Goal: Information Seeking & Learning: Check status

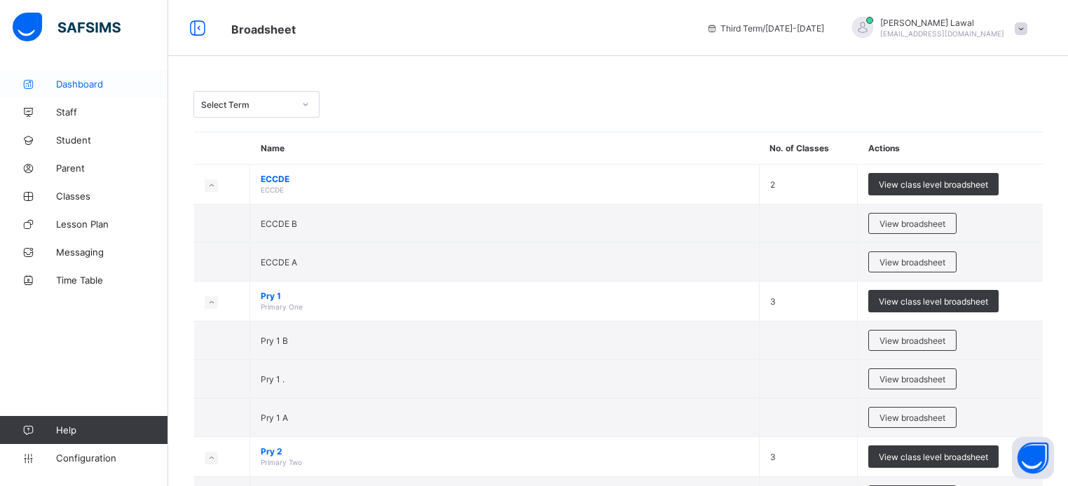
click at [78, 85] on span "Dashboard" at bounding box center [112, 83] width 112 height 11
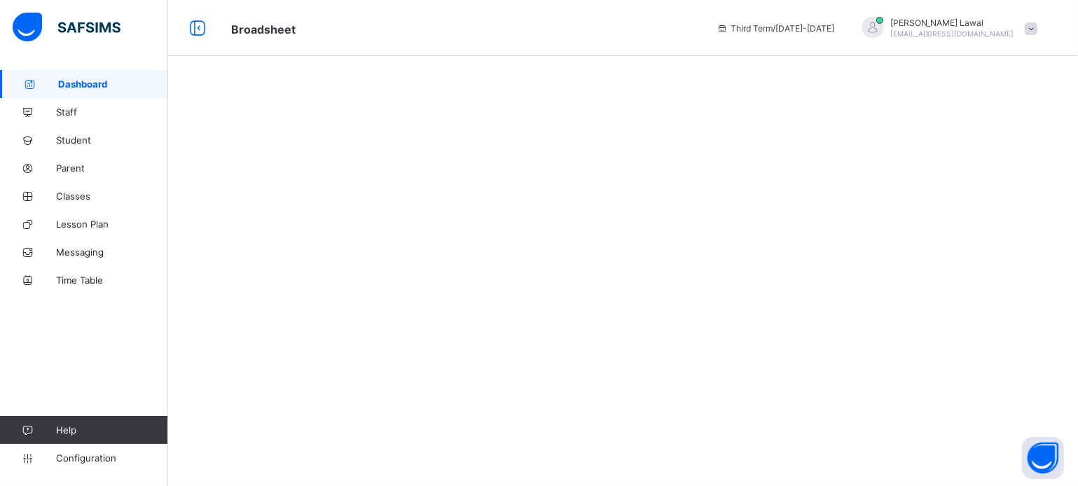
click at [78, 85] on span "Dashboard" at bounding box center [113, 83] width 110 height 11
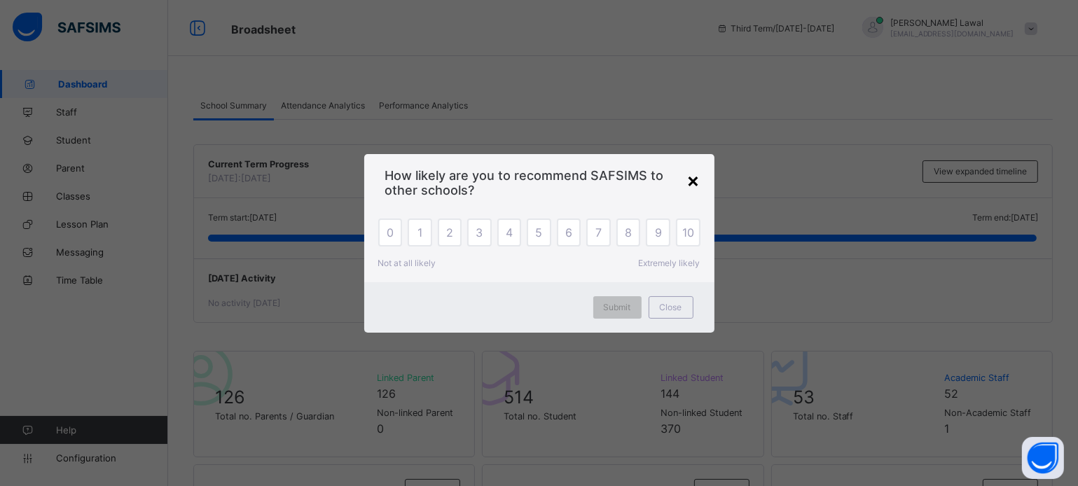
click at [696, 181] on div "×" at bounding box center [693, 180] width 13 height 24
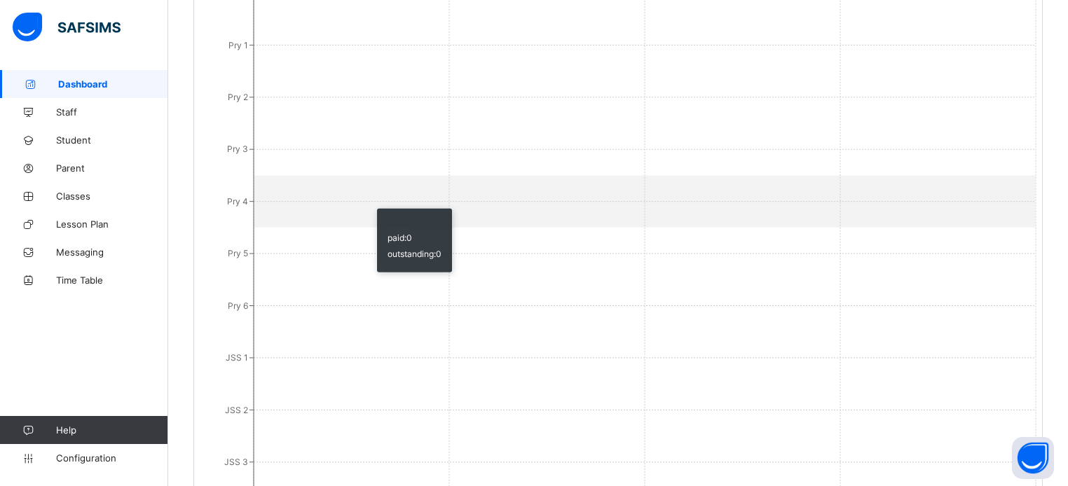
scroll to position [1177, 0]
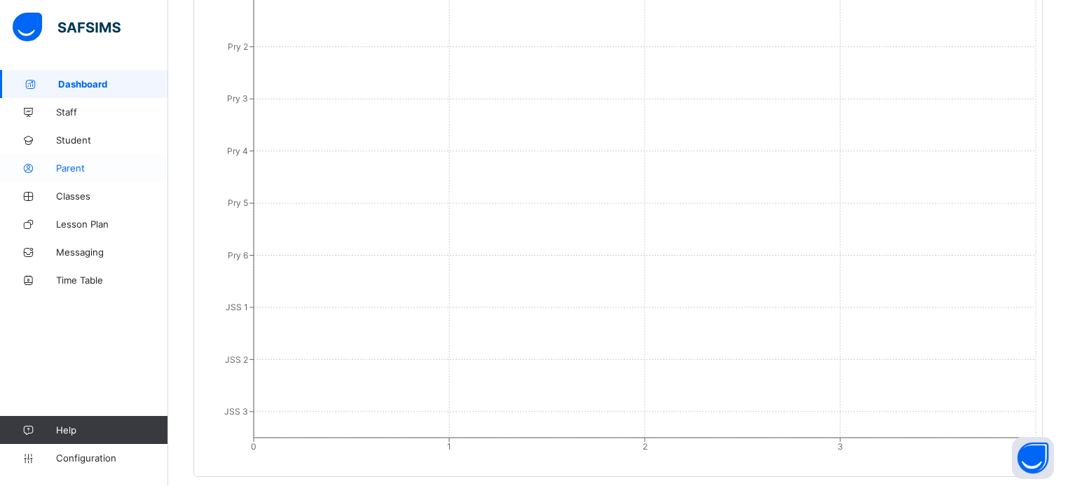
click at [109, 165] on span "Parent" at bounding box center [112, 168] width 112 height 11
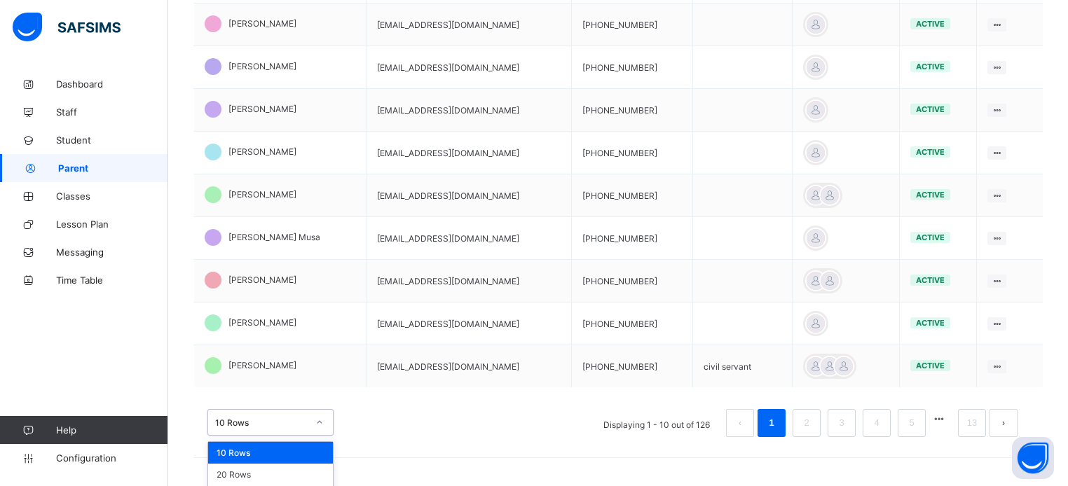
scroll to position [411, 0]
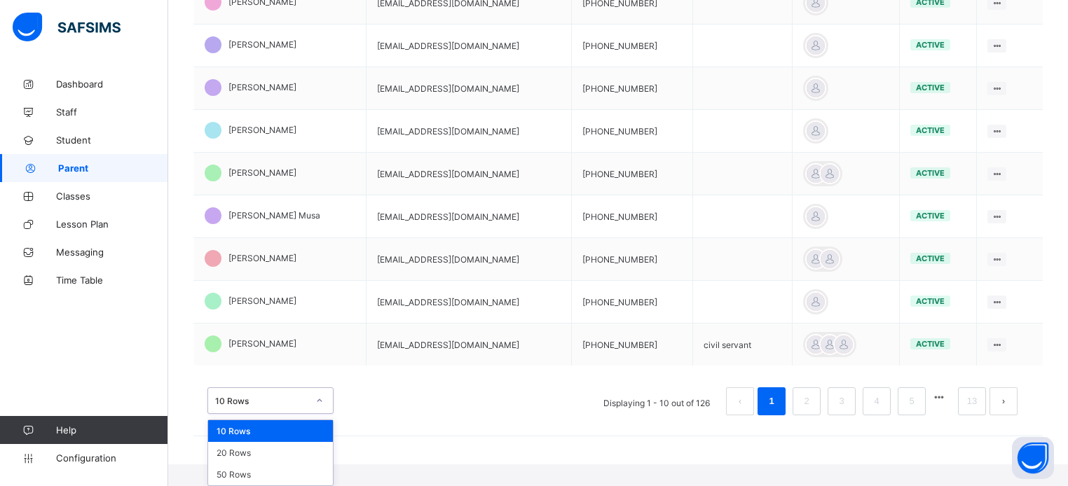
click at [324, 414] on div "option 10 Rows focused, 1 of 3. 3 results available. Use Up and Down to choose …" at bounding box center [270, 400] width 126 height 27
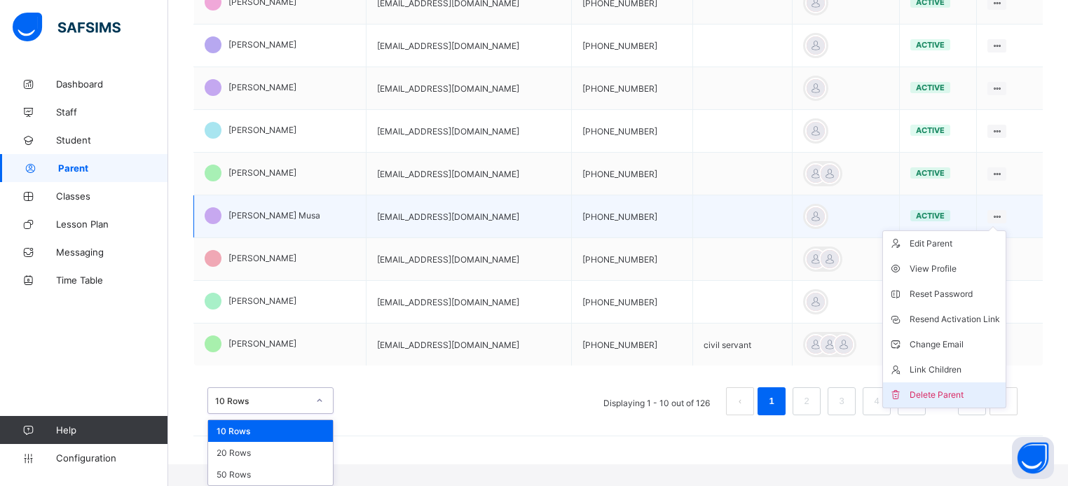
scroll to position [390, 0]
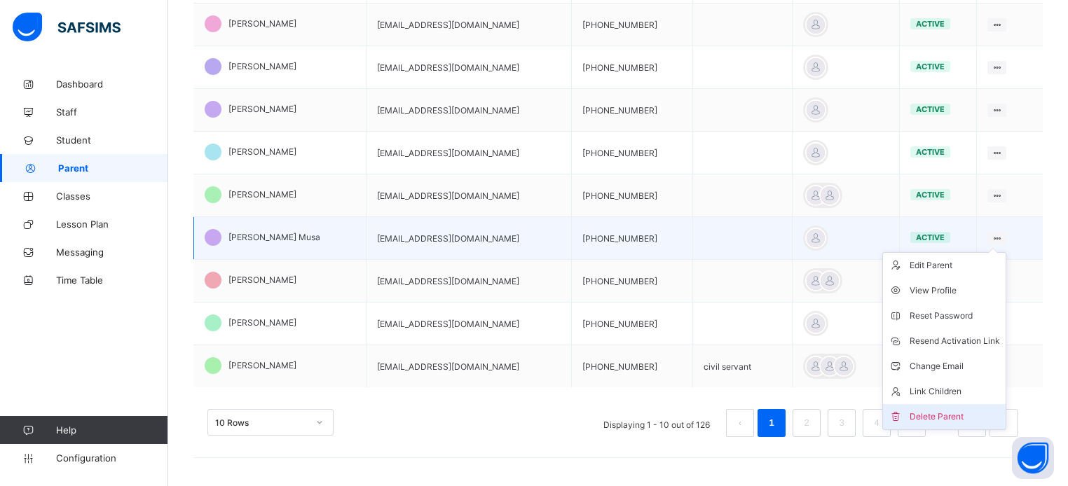
click at [942, 396] on ul "Edit Parent View Profile Reset Password Resend Activation Link Change Email Lin…" at bounding box center [944, 341] width 124 height 178
click at [944, 419] on div "Delete Parent" at bounding box center [954, 417] width 90 height 14
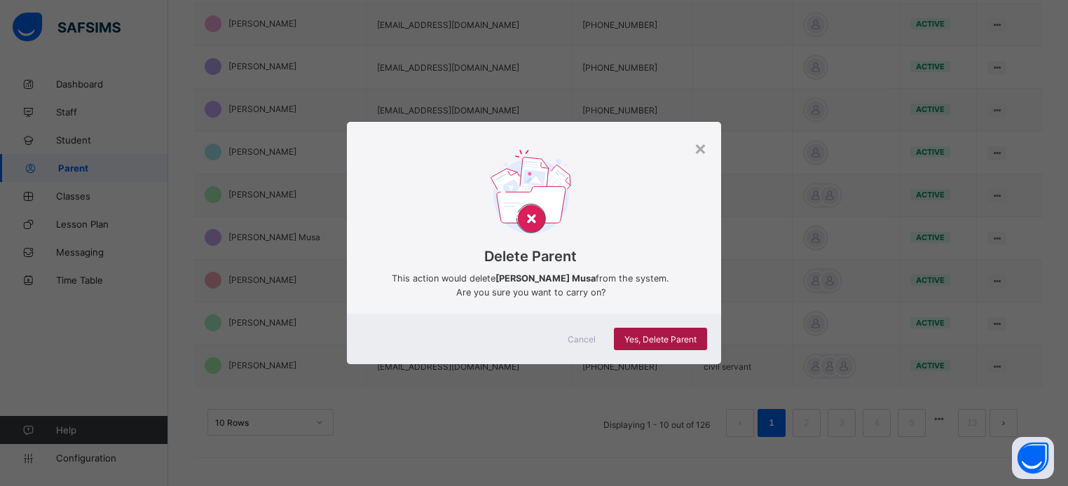
click at [673, 340] on span "Yes, Delete Parent" at bounding box center [660, 339] width 72 height 11
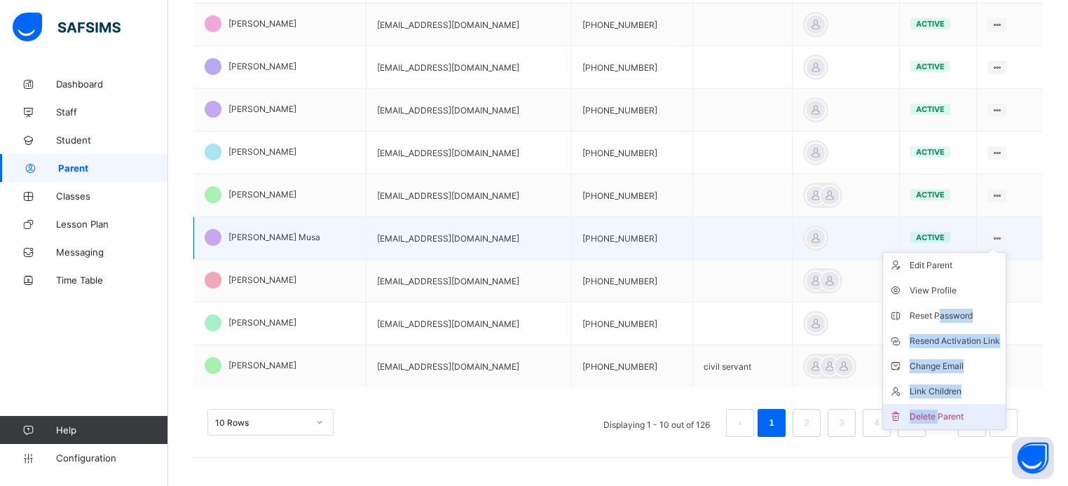
drag, startPoint x: 947, startPoint y: 319, endPoint x: 944, endPoint y: 404, distance: 84.8
click at [944, 404] on ul "Edit Parent View Profile Reset Password Resend Activation Link Change Email Lin…" at bounding box center [944, 341] width 124 height 178
click at [945, 415] on div "Delete Parent" at bounding box center [954, 417] width 90 height 14
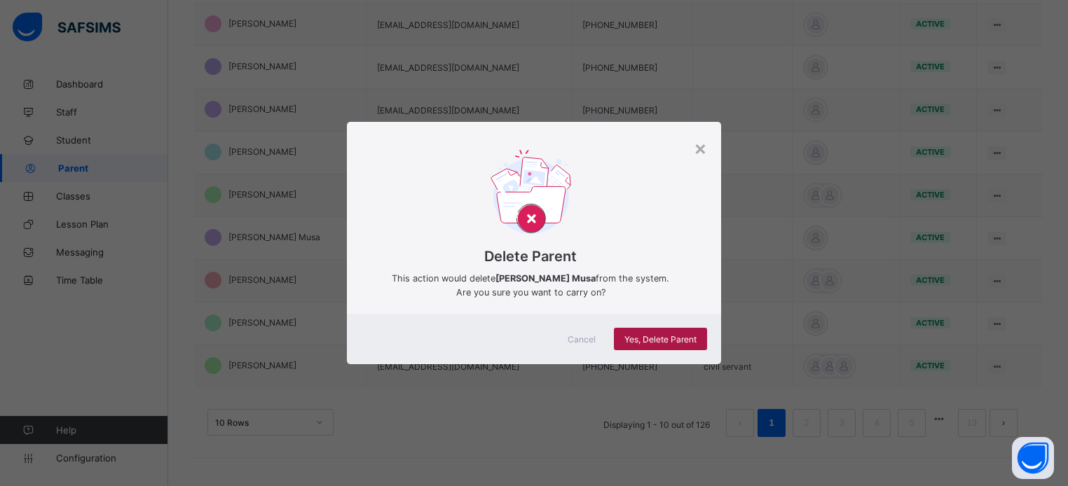
click at [677, 338] on span "Yes, Delete Parent" at bounding box center [660, 339] width 72 height 11
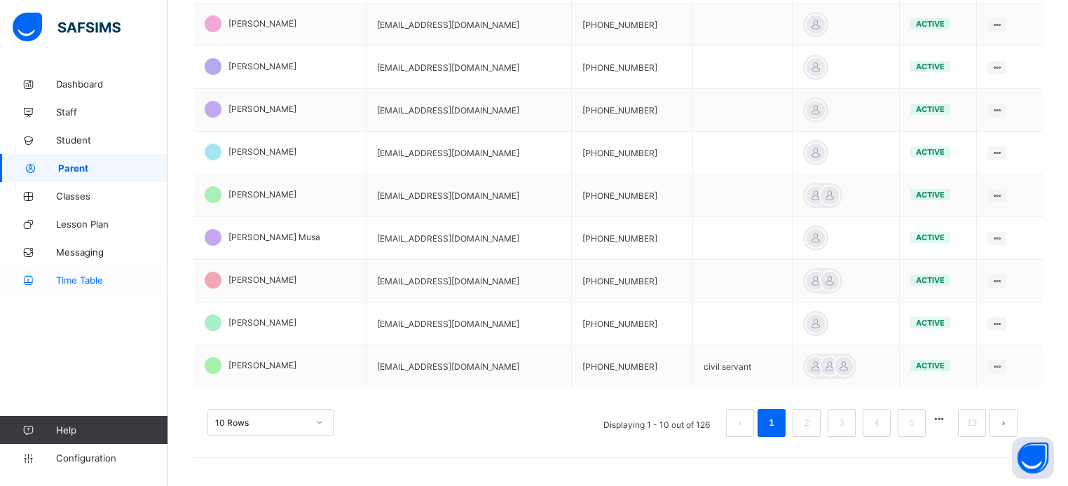
click at [84, 283] on span "Time Table" at bounding box center [112, 280] width 112 height 11
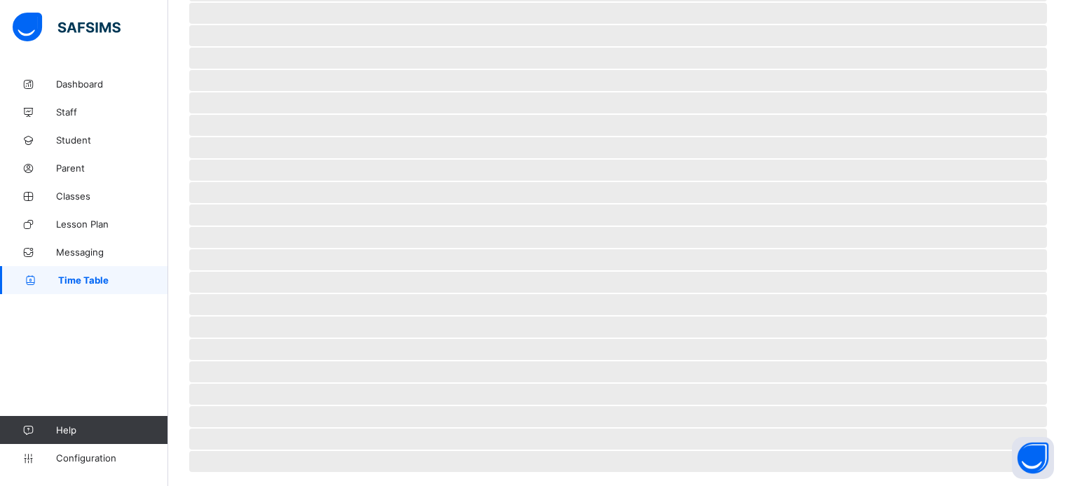
scroll to position [117, 0]
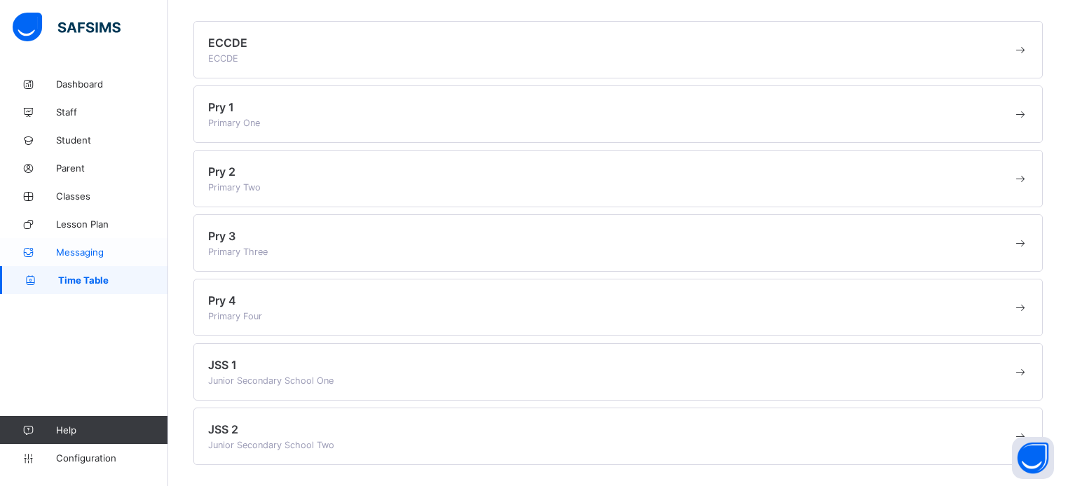
click at [85, 259] on link "Messaging" at bounding box center [84, 252] width 168 height 28
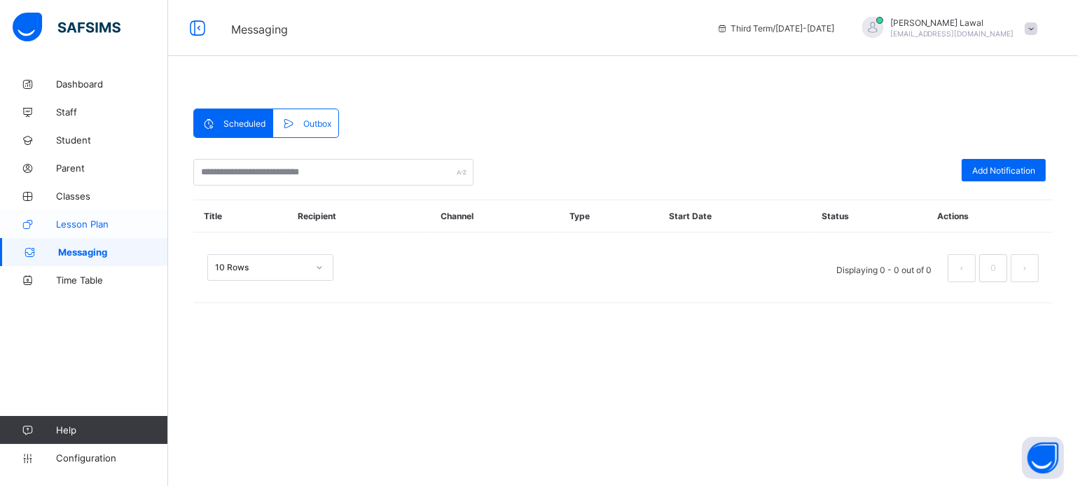
click at [84, 222] on span "Lesson Plan" at bounding box center [112, 224] width 112 height 11
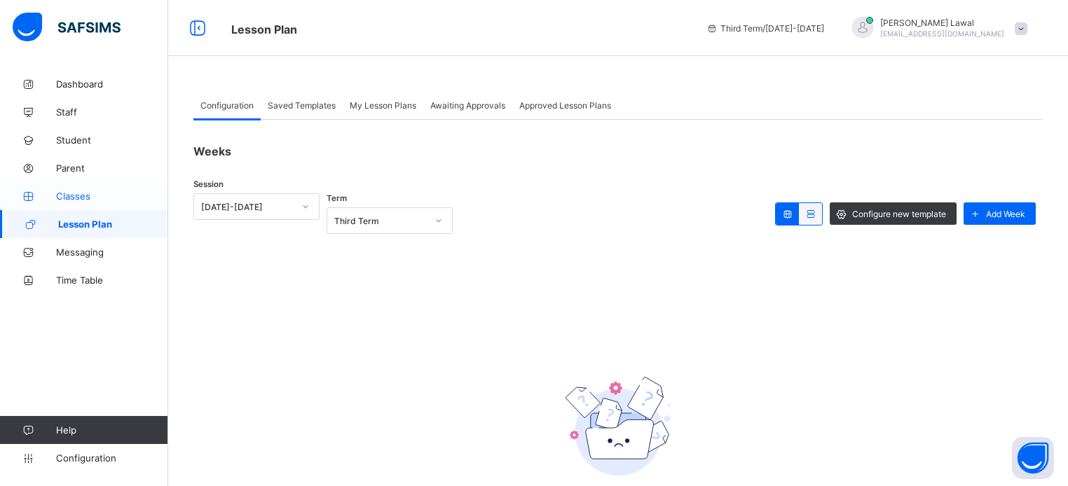
click at [85, 197] on span "Classes" at bounding box center [112, 196] width 112 height 11
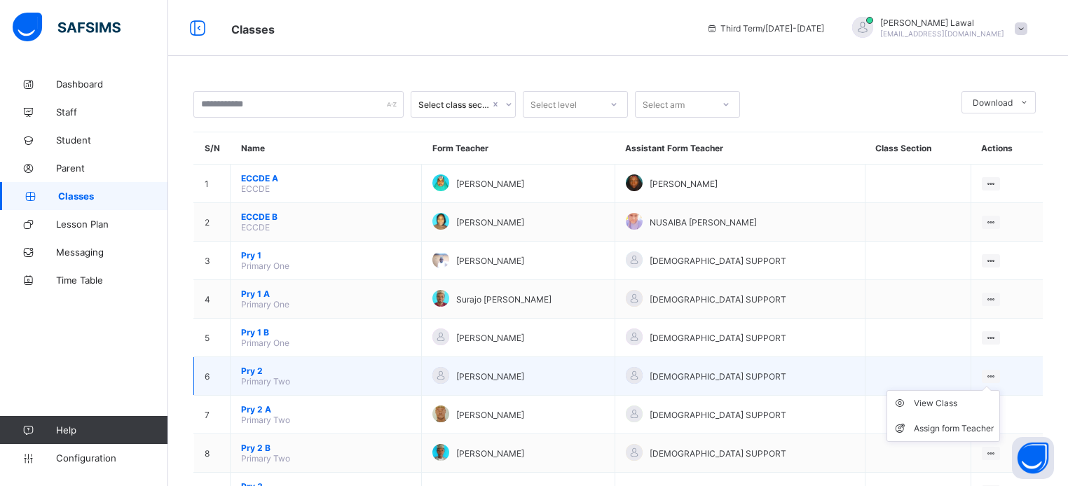
click at [998, 390] on ul "View Class Assign form Teacher" at bounding box center [942, 416] width 113 height 52
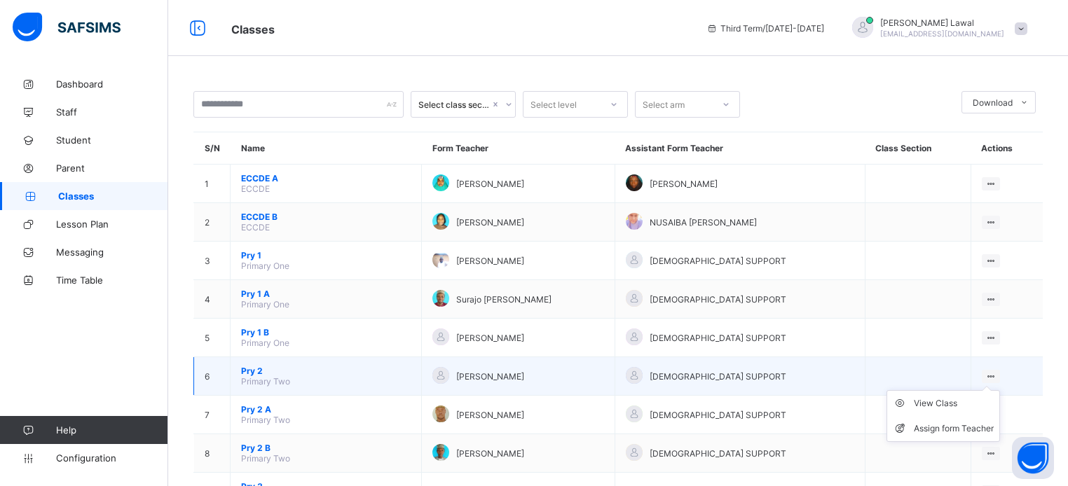
click at [998, 390] on ul "View Class Assign form Teacher" at bounding box center [942, 416] width 113 height 52
click at [893, 377] on td at bounding box center [918, 376] width 106 height 39
click at [338, 370] on span "Pry 2" at bounding box center [326, 371] width 170 height 11
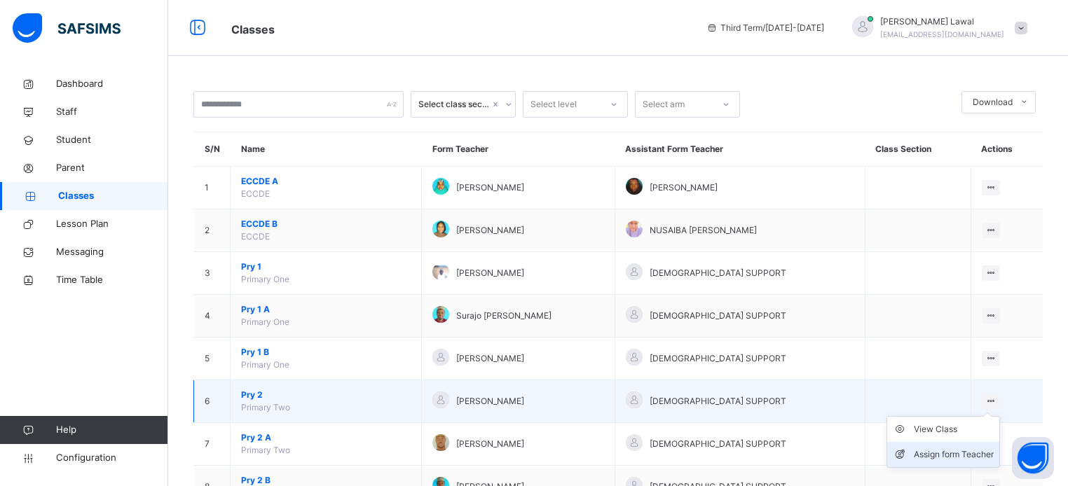
click at [961, 453] on div "Assign form Teacher" at bounding box center [954, 455] width 80 height 14
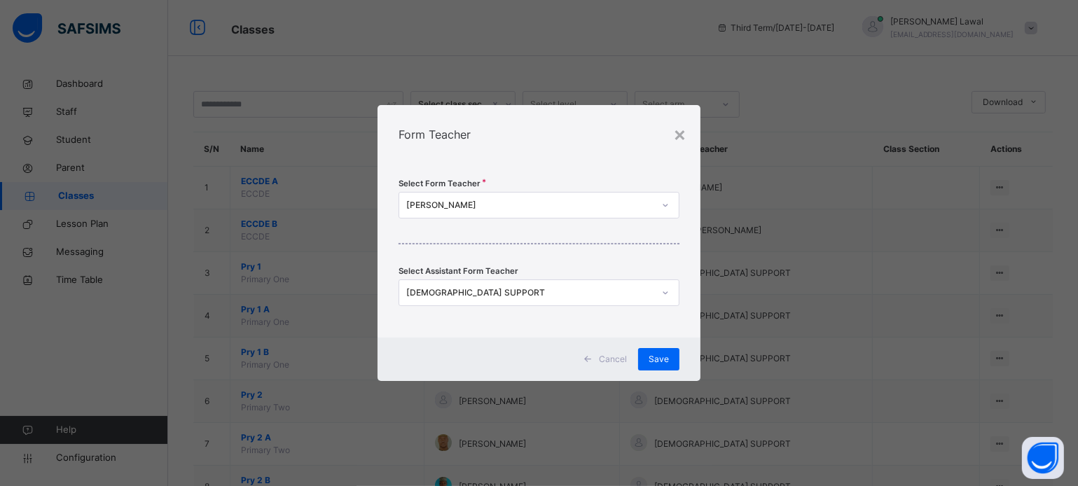
click at [666, 292] on icon at bounding box center [665, 293] width 8 height 14
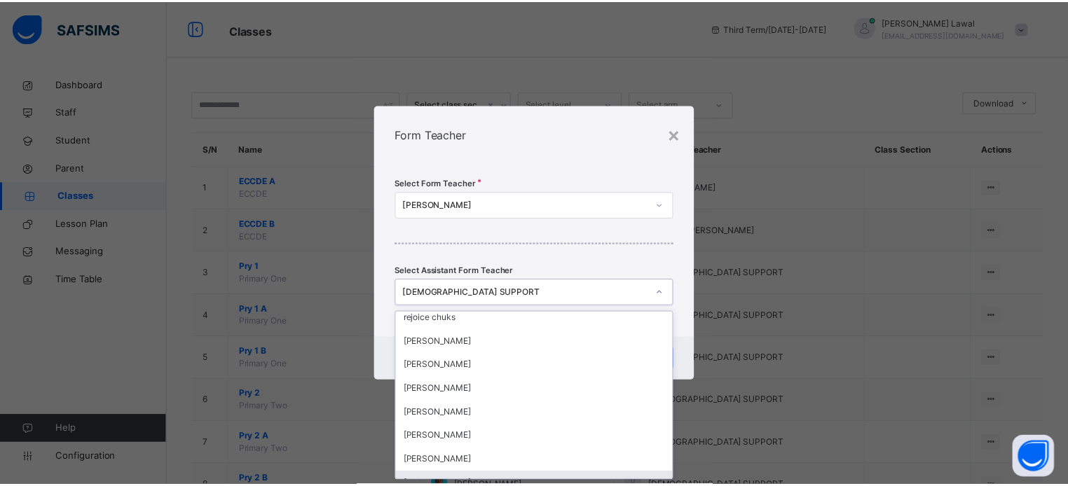
scroll to position [315, 0]
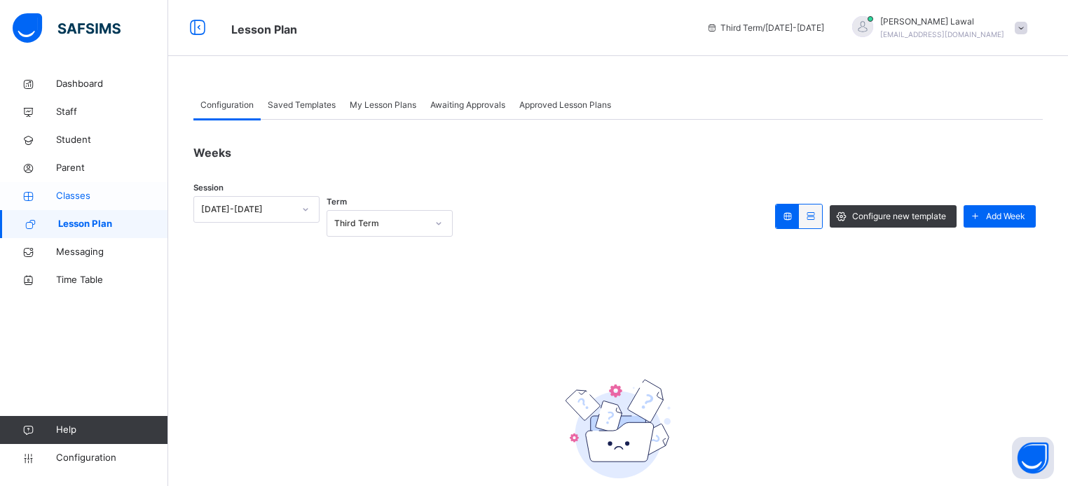
click at [81, 193] on span "Classes" at bounding box center [112, 196] width 112 height 14
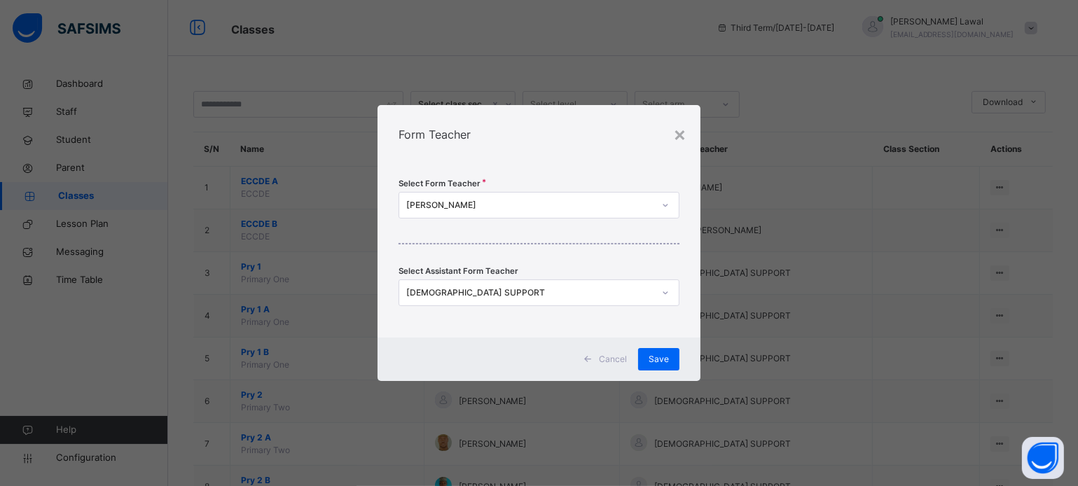
click at [607, 350] on div "Cancel" at bounding box center [607, 359] width 62 height 22
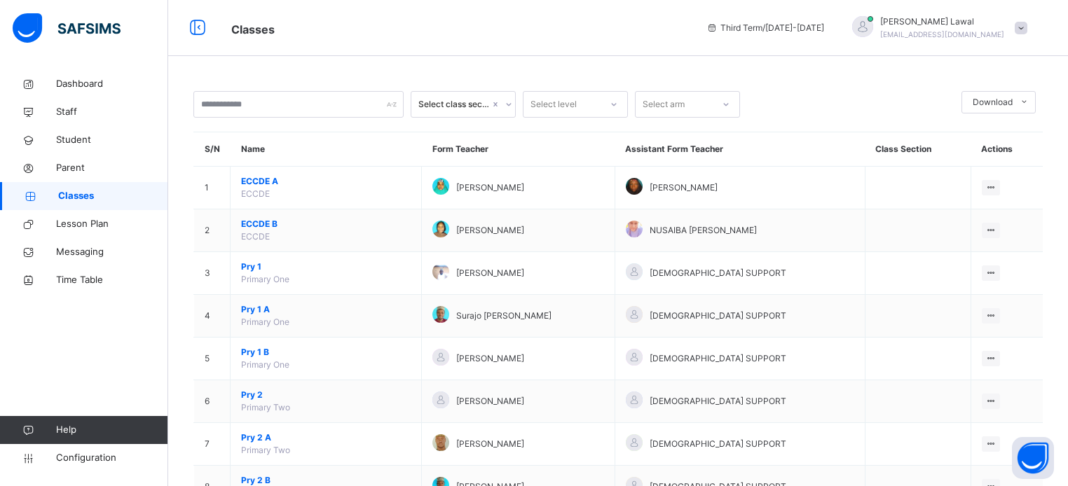
click at [79, 195] on span "Classes" at bounding box center [113, 196] width 110 height 14
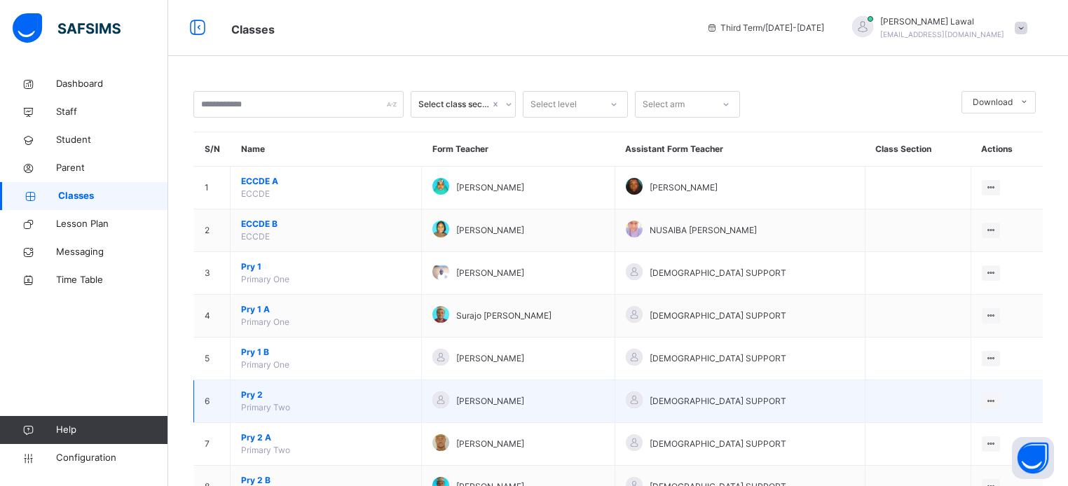
drag, startPoint x: 742, startPoint y: 408, endPoint x: 574, endPoint y: 391, distance: 169.0
click at [574, 392] on div "[PERSON_NAME]" at bounding box center [518, 402] width 172 height 20
click at [461, 419] on td "[PERSON_NAME]" at bounding box center [518, 401] width 193 height 43
click at [992, 416] on ul "View Class Assign form Teacher" at bounding box center [942, 442] width 113 height 52
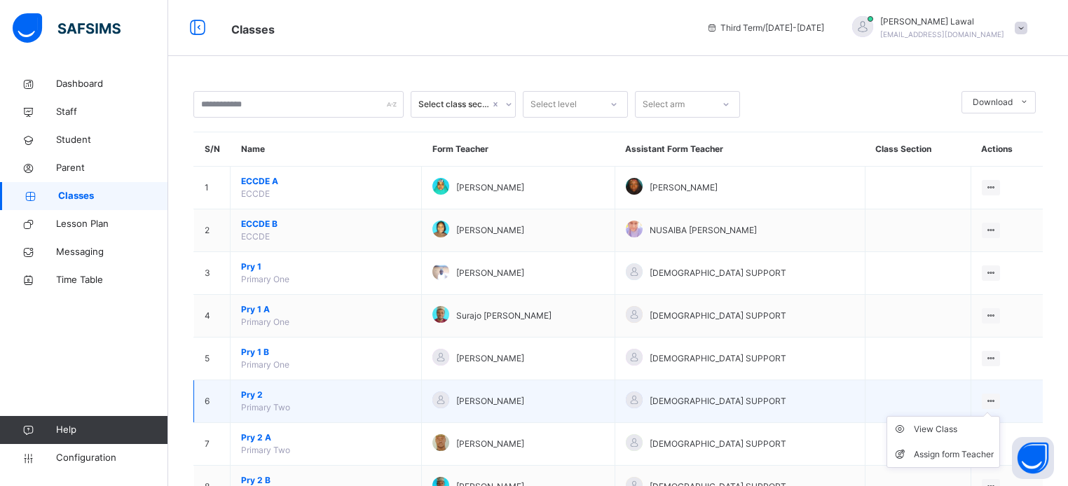
click at [997, 400] on icon at bounding box center [991, 401] width 12 height 11
click at [981, 394] on td "View Class Assign form Teacher" at bounding box center [1006, 401] width 72 height 43
click at [429, 408] on td "[PERSON_NAME]" at bounding box center [518, 401] width 193 height 43
click at [429, 406] on td "[PERSON_NAME]" at bounding box center [518, 401] width 193 height 43
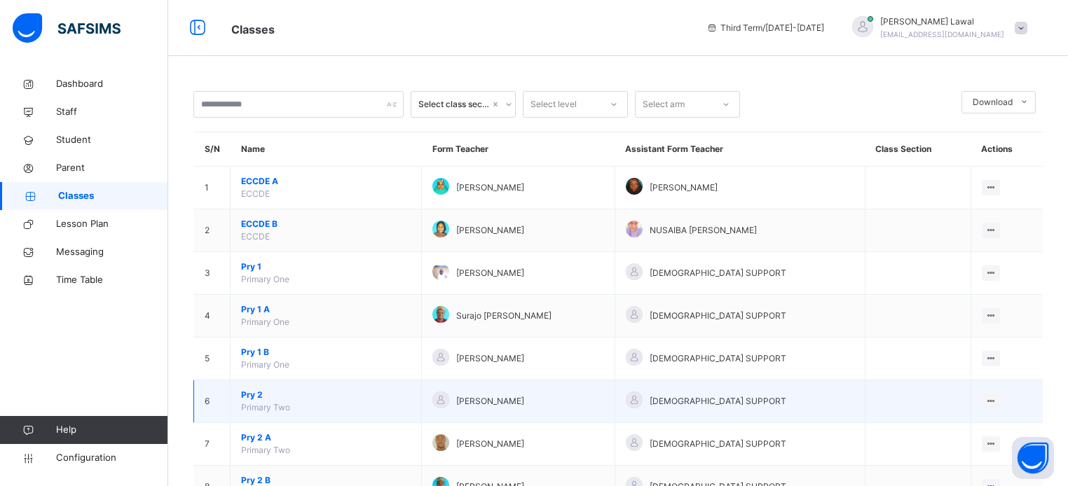
click at [464, 406] on span "[PERSON_NAME]" at bounding box center [490, 401] width 68 height 13
click at [445, 401] on div at bounding box center [440, 400] width 17 height 17
click at [220, 405] on td "6" at bounding box center [212, 401] width 36 height 43
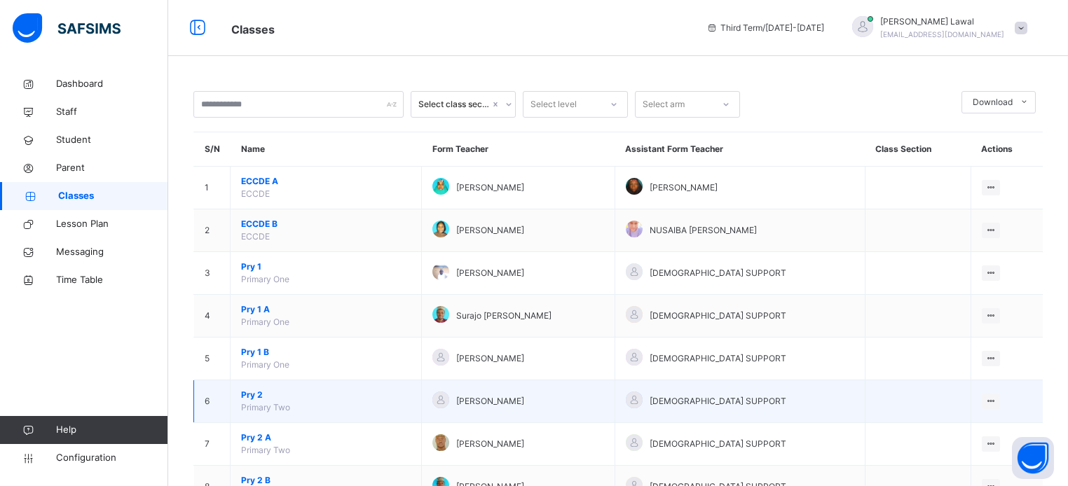
click at [220, 405] on td "6" at bounding box center [212, 401] width 36 height 43
click at [449, 392] on div at bounding box center [440, 400] width 17 height 17
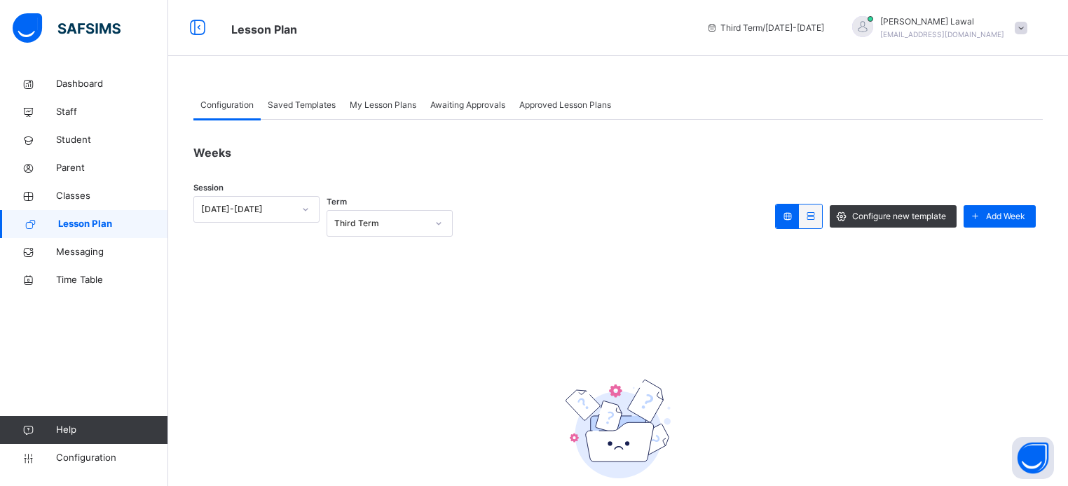
drag, startPoint x: 13, startPoint y: 0, endPoint x: 47, endPoint y: 32, distance: 46.6
click at [47, 32] on img at bounding box center [67, 27] width 108 height 29
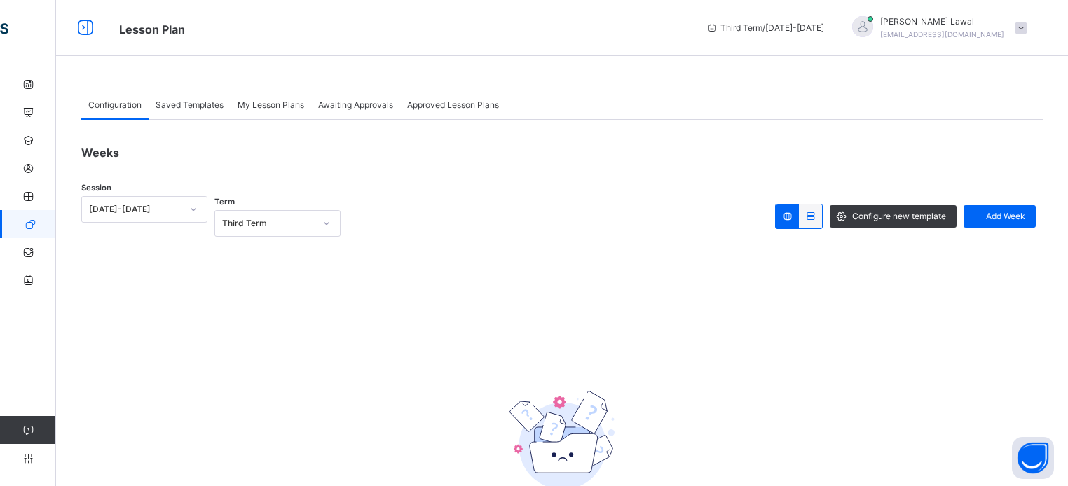
click at [41, 60] on div "Dashboard Staff Student Parent Classes Lesson Plan Messaging Time Table Help Co…" at bounding box center [84, 271] width 168 height 430
click at [138, 90] on div "Configuration Saved Templates My Lesson Plans Awaiting Approvals Approved Lesso…" at bounding box center [562, 349] width 1012 height 559
click at [11, 330] on div "Dashboard Staff Student Parent Classes Lesson Plan Messaging Time Table Help Co…" at bounding box center [84, 271] width 168 height 430
click at [158, 319] on div "No record found There are currently no records, click the button below to add A…" at bounding box center [561, 428] width 961 height 359
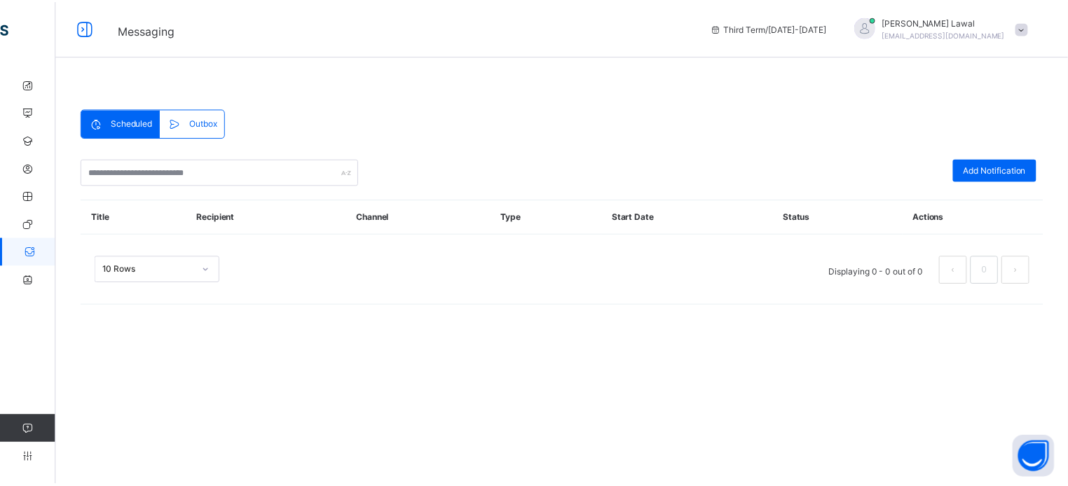
scroll to position [117, 0]
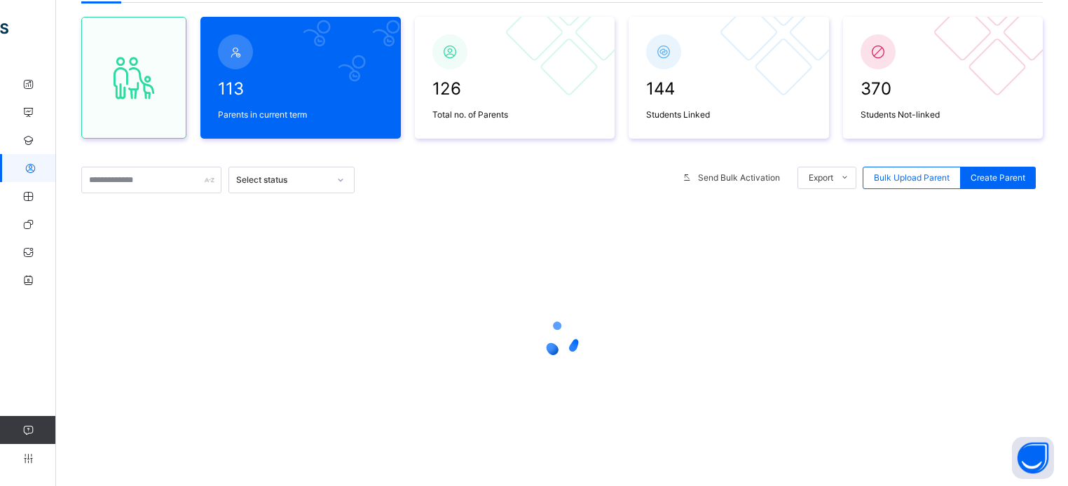
scroll to position [138, 0]
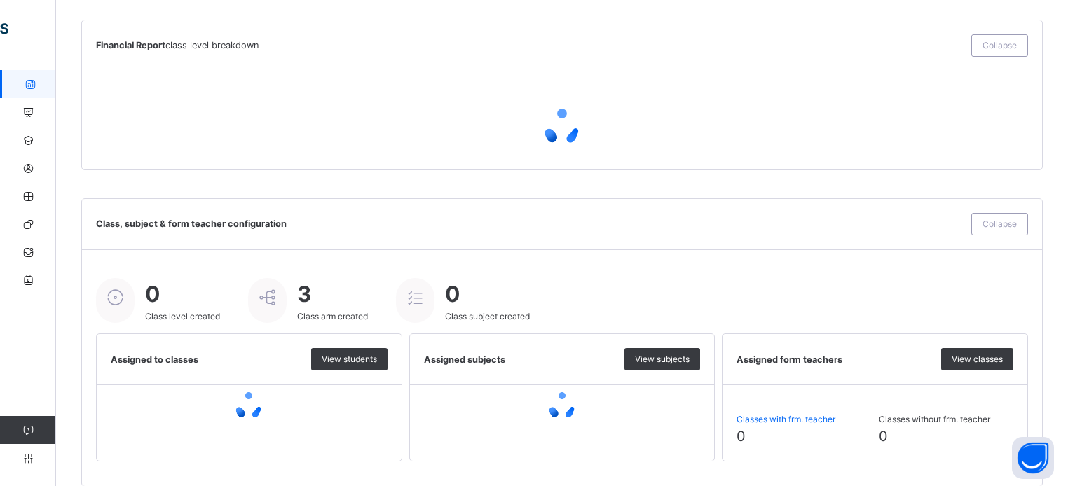
scroll to position [1051, 0]
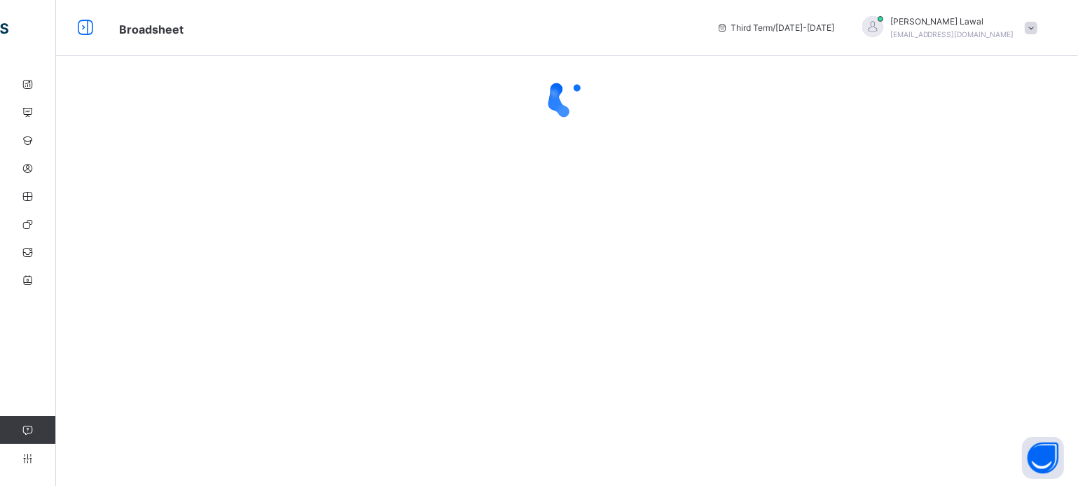
click at [151, 36] on span "Broadsheet" at bounding box center [407, 28] width 577 height 23
click at [90, 27] on icon at bounding box center [86, 27] width 24 height 25
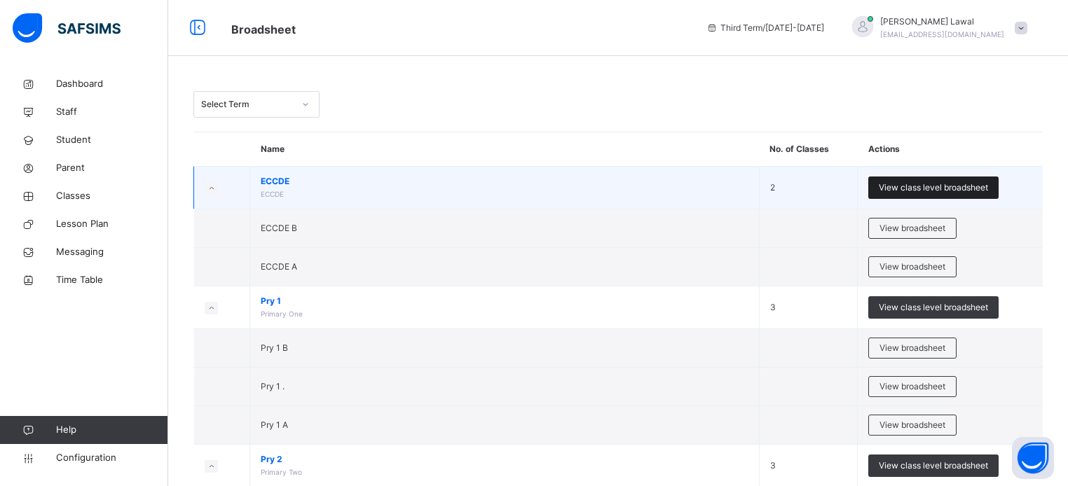
click at [912, 188] on span "View class level broadsheet" at bounding box center [933, 187] width 109 height 13
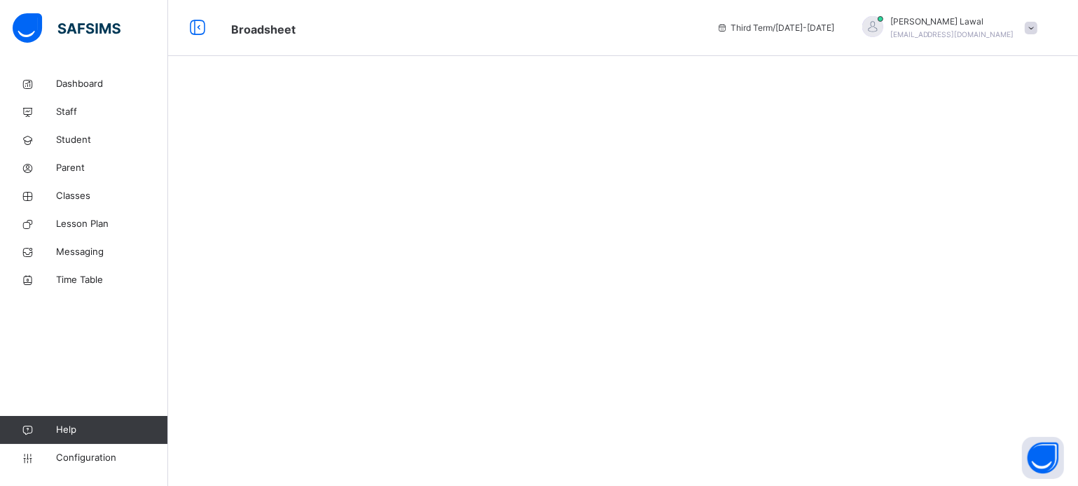
click at [912, 188] on div at bounding box center [623, 243] width 910 height 486
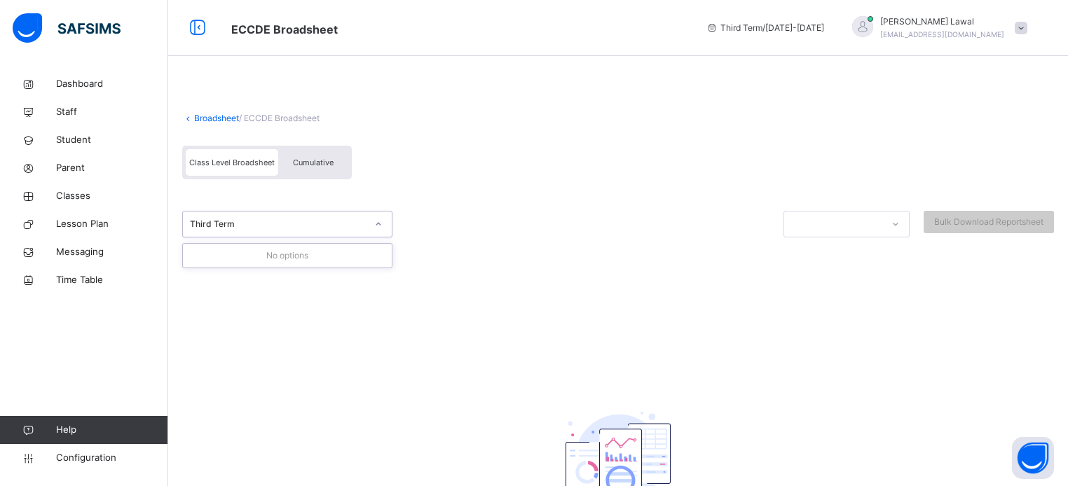
click at [380, 222] on icon at bounding box center [378, 224] width 8 height 14
click at [315, 164] on span "Cumulative" at bounding box center [313, 163] width 41 height 10
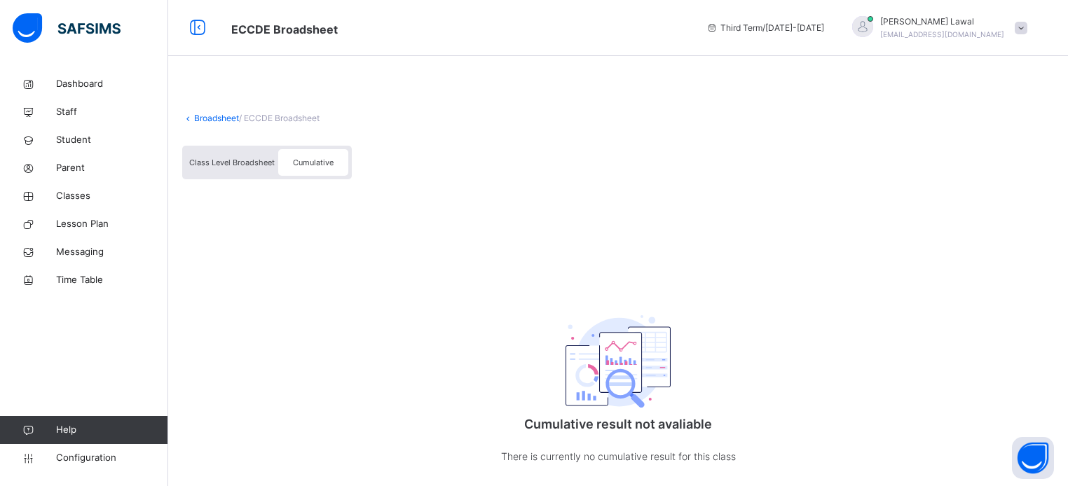
click at [324, 163] on span "Cumulative" at bounding box center [313, 163] width 41 height 10
click at [243, 169] on div "Class Level Broadsheet" at bounding box center [232, 162] width 92 height 27
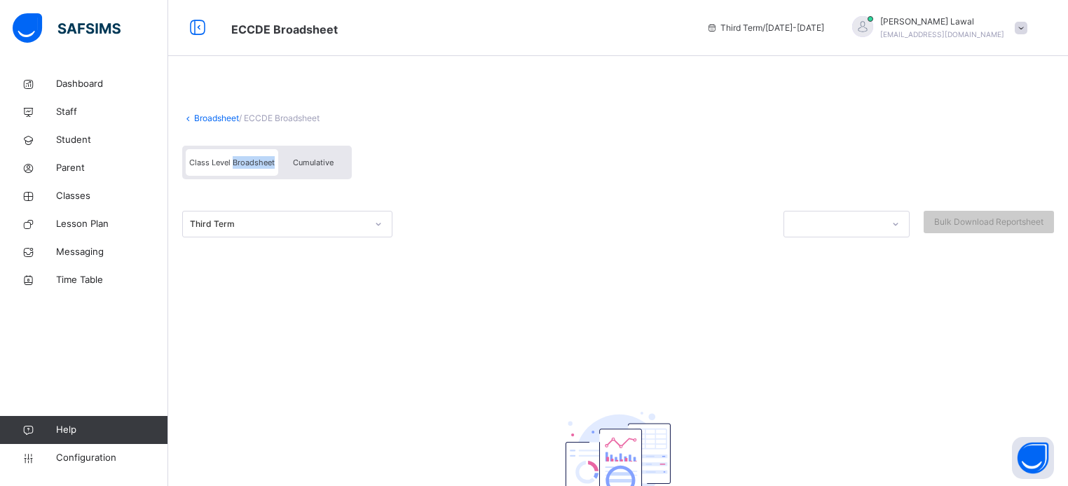
click at [243, 169] on div "Class Level Broadsheet" at bounding box center [232, 162] width 92 height 27
click at [305, 158] on span "Cumulative" at bounding box center [313, 163] width 41 height 10
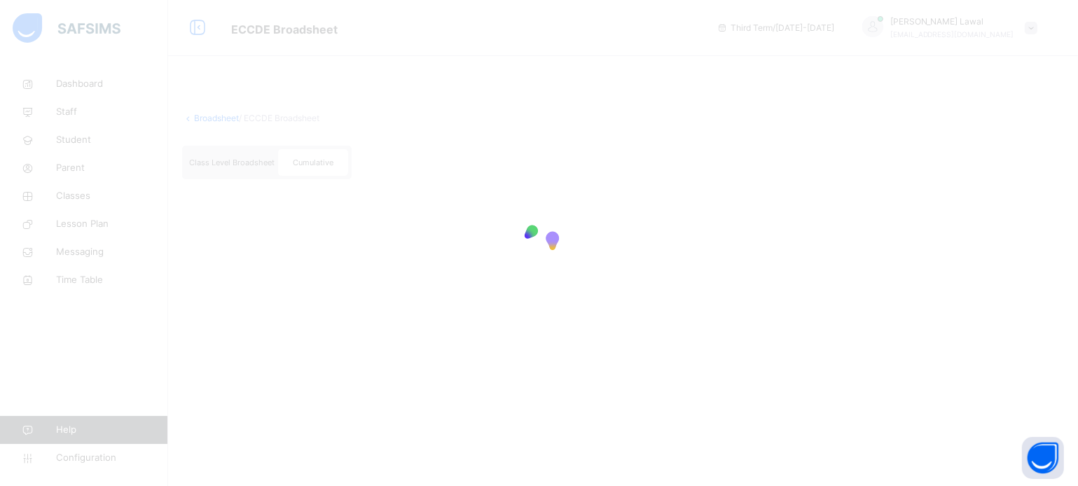
click at [305, 158] on span "Cumulative" at bounding box center [313, 163] width 41 height 10
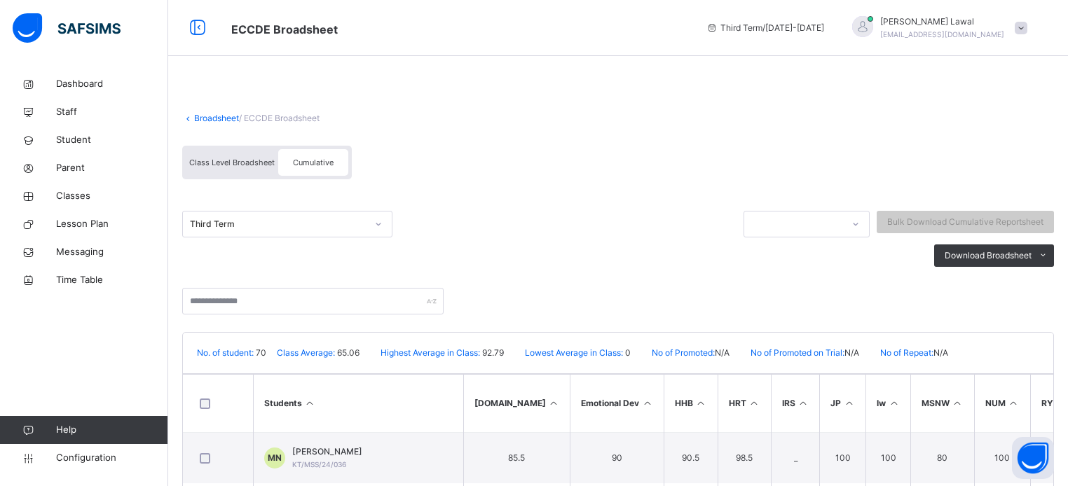
click at [305, 158] on span "Cumulative" at bounding box center [313, 163] width 41 height 10
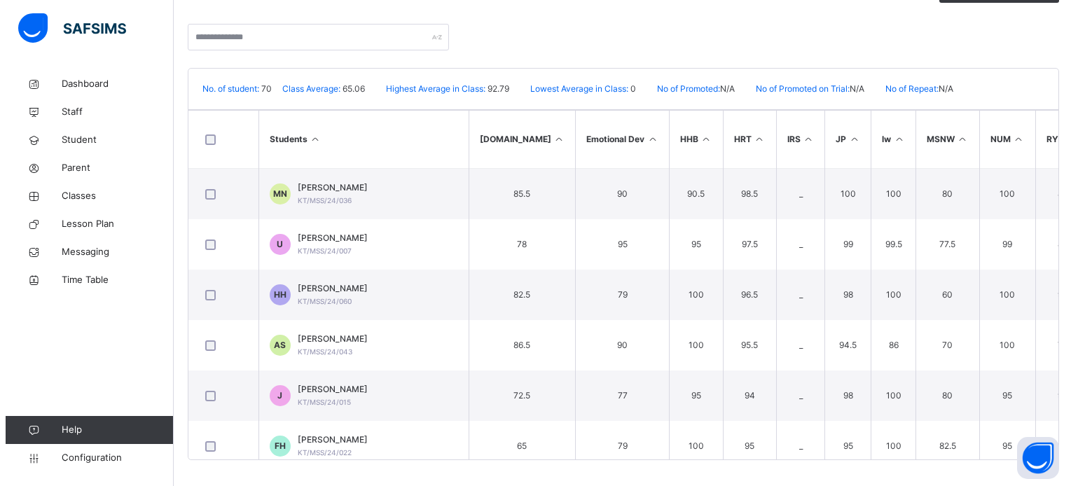
scroll to position [266, 0]
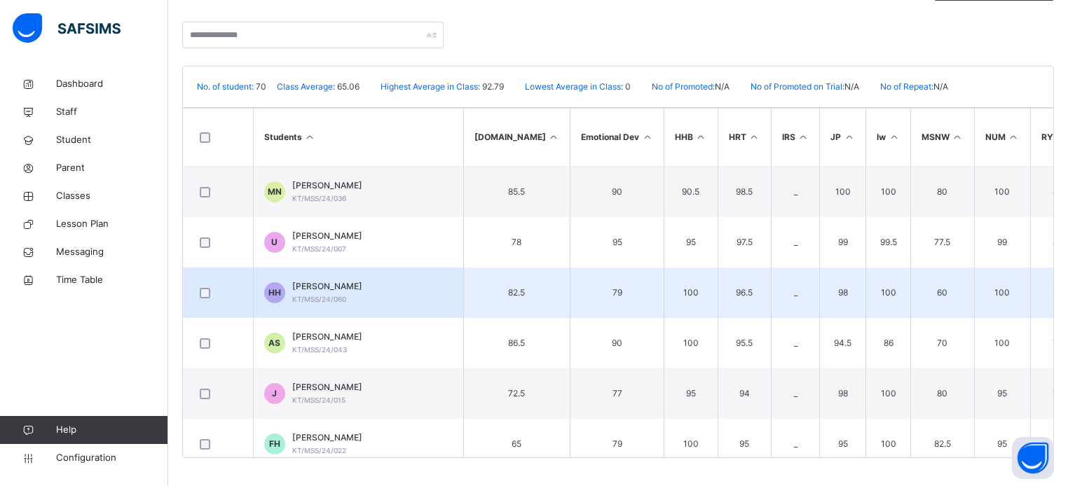
click at [432, 288] on td "HH [PERSON_NAME] KT/MSS/24/060" at bounding box center [358, 293] width 210 height 50
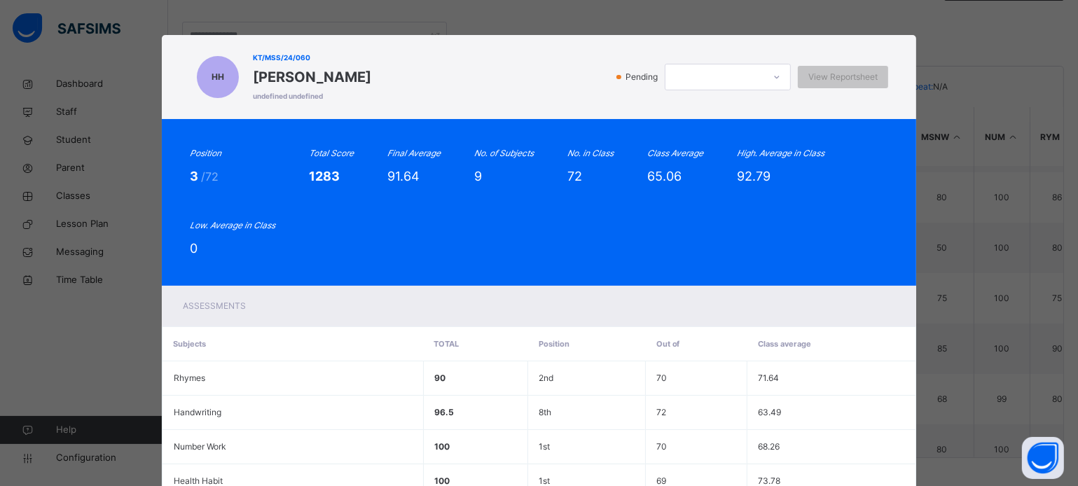
scroll to position [476, 0]
click at [769, 263] on div "Position 3 /72 Total Score 1283 Final Average 91.64 No. of Subjects 9 No. in Cl…" at bounding box center [539, 202] width 755 height 167
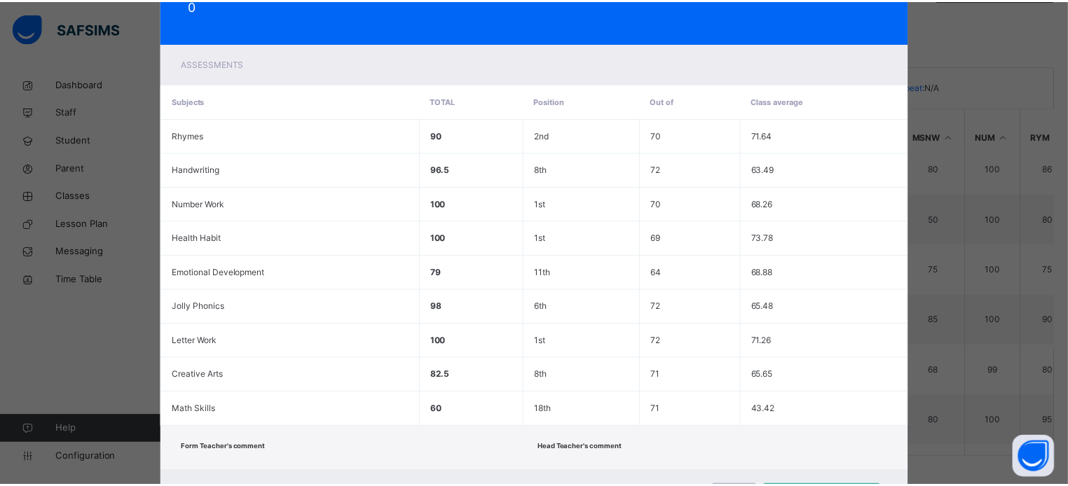
scroll to position [312, 0]
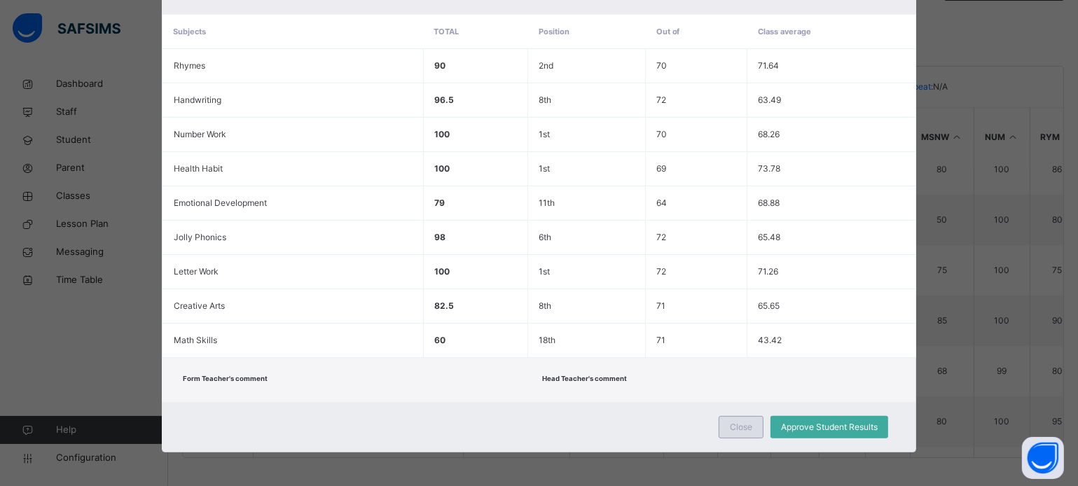
click at [731, 429] on span "Close" at bounding box center [741, 427] width 22 height 13
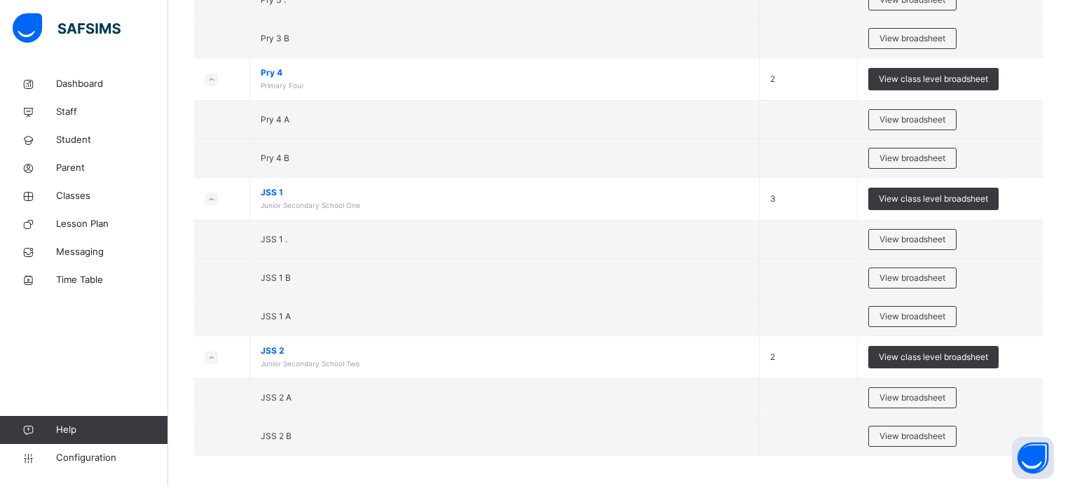
scroll to position [705, 0]
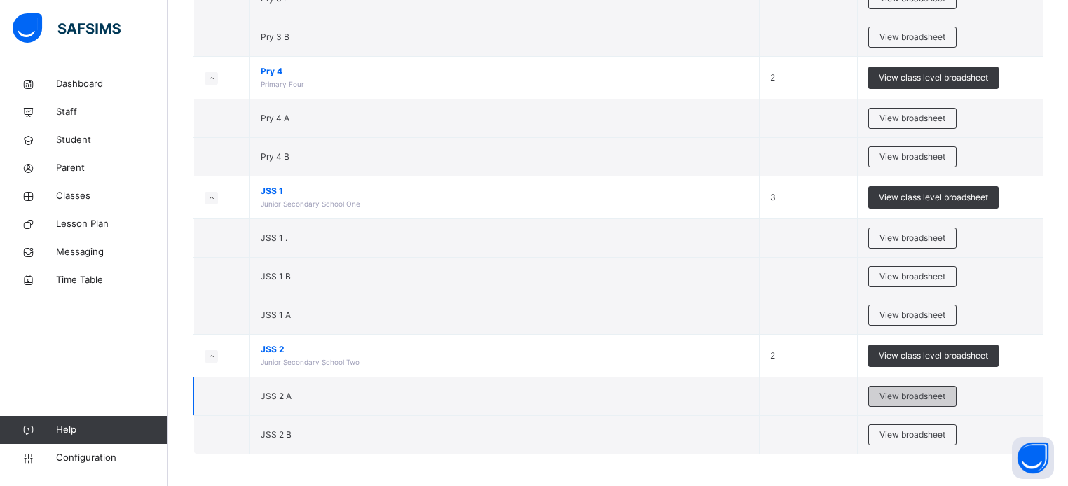
click at [919, 392] on span "View broadsheet" at bounding box center [912, 396] width 66 height 13
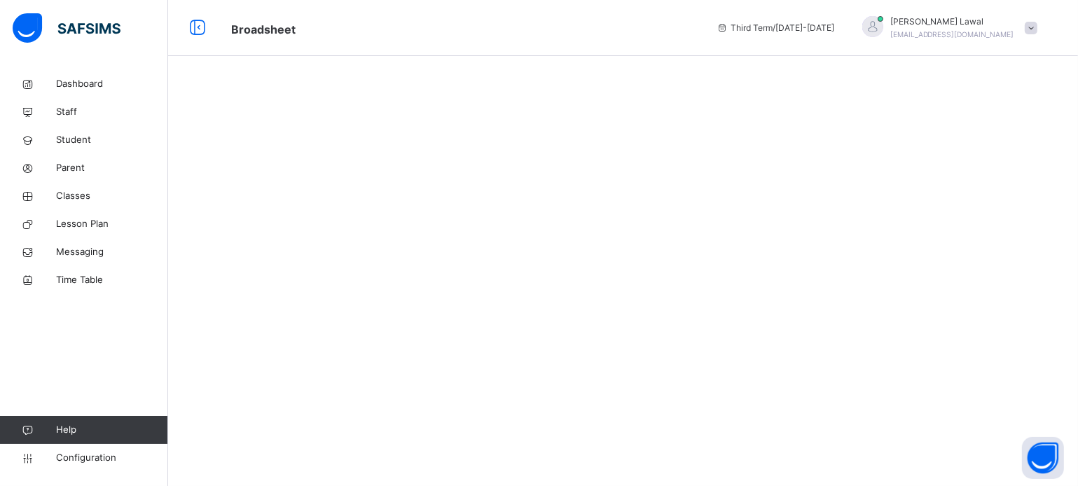
click at [919, 392] on div at bounding box center [623, 243] width 910 height 486
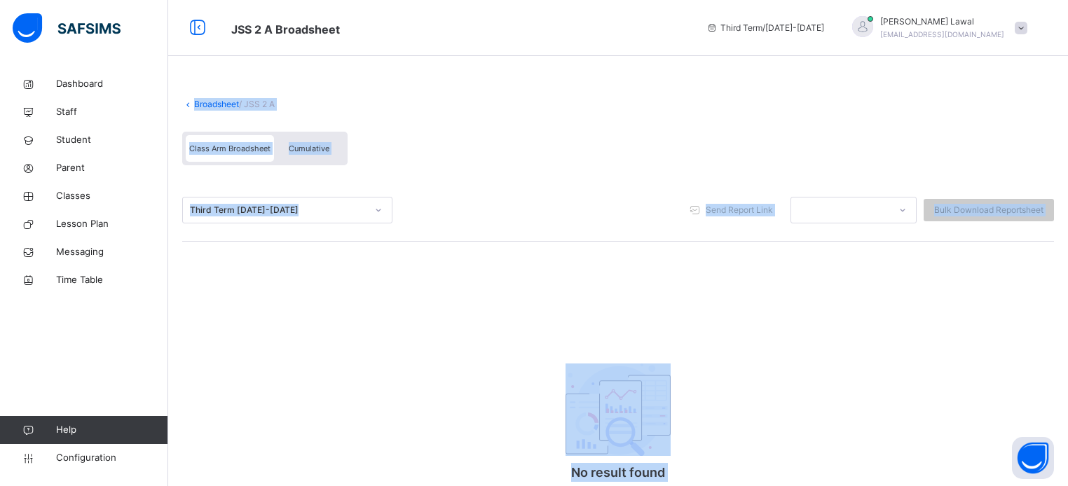
click at [324, 149] on span "Cumulative" at bounding box center [309, 149] width 41 height 10
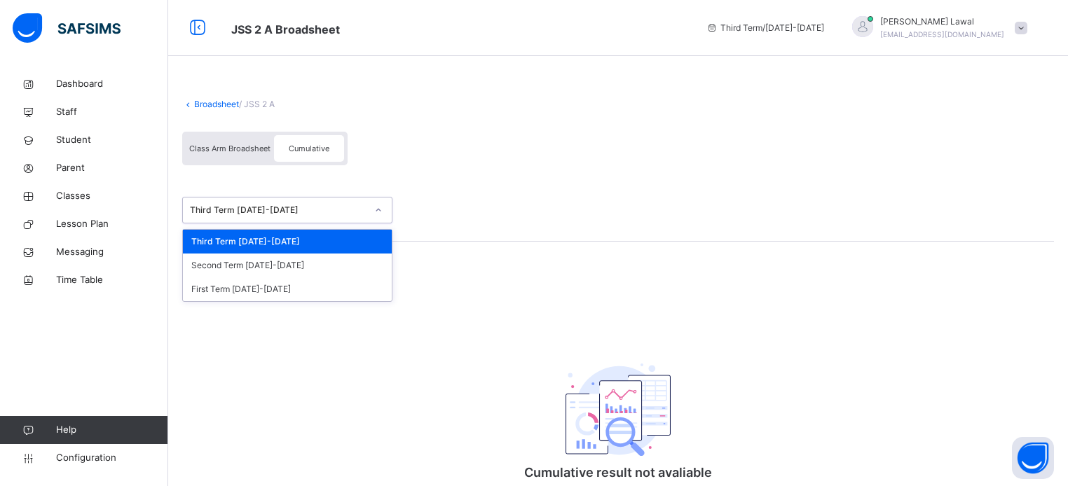
click at [378, 205] on icon at bounding box center [378, 210] width 8 height 14
click at [282, 237] on div "Third Term [DATE]-[DATE]" at bounding box center [287, 242] width 209 height 24
click at [373, 212] on div at bounding box center [378, 210] width 24 height 22
click at [286, 289] on div "First Term [DATE]-[DATE]" at bounding box center [287, 289] width 209 height 24
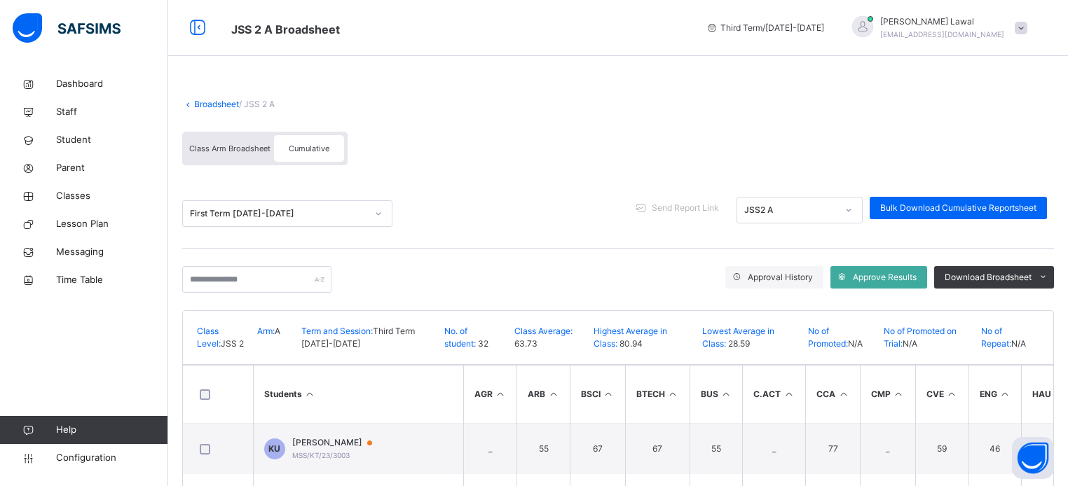
click at [376, 213] on icon at bounding box center [378, 214] width 8 height 14
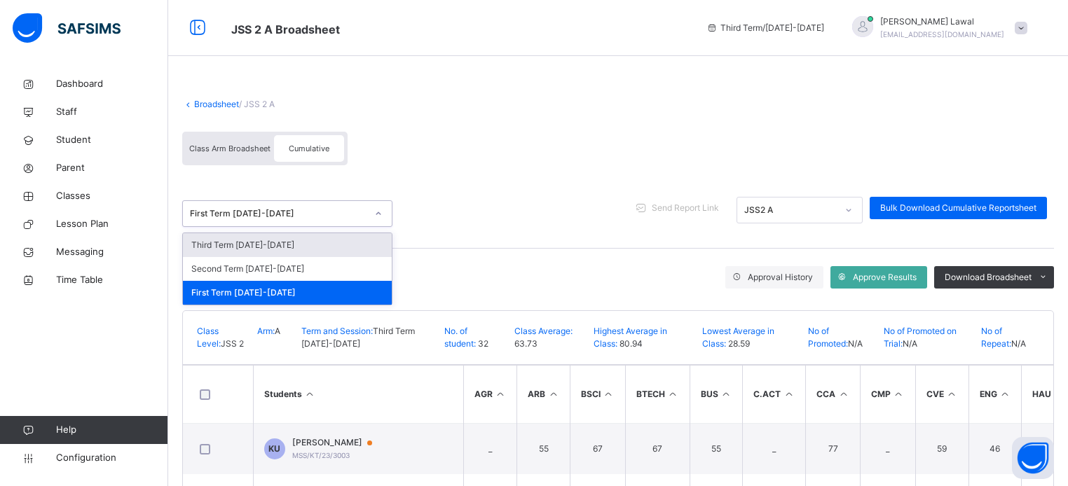
click at [326, 249] on div "Third Term [DATE]-[DATE]" at bounding box center [287, 245] width 209 height 24
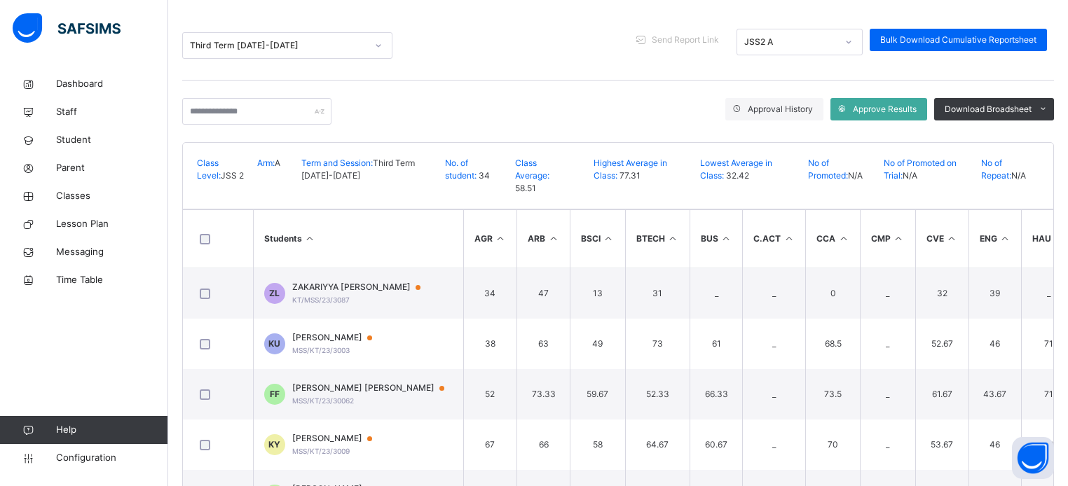
scroll to position [257, 0]
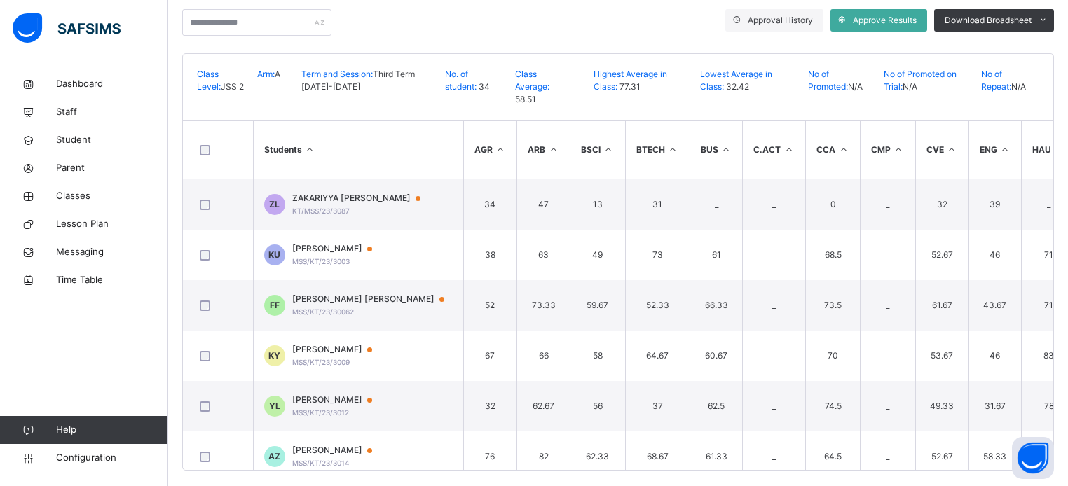
click at [326, 257] on span "MSS/KT/23/3003" at bounding box center [320, 261] width 57 height 8
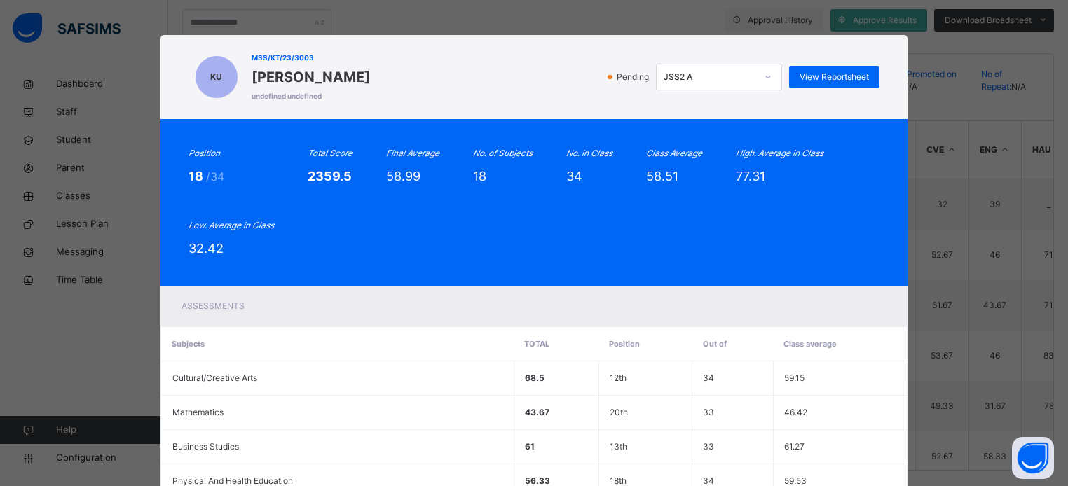
click at [524, 315] on div "Assessments" at bounding box center [534, 306] width 748 height 41
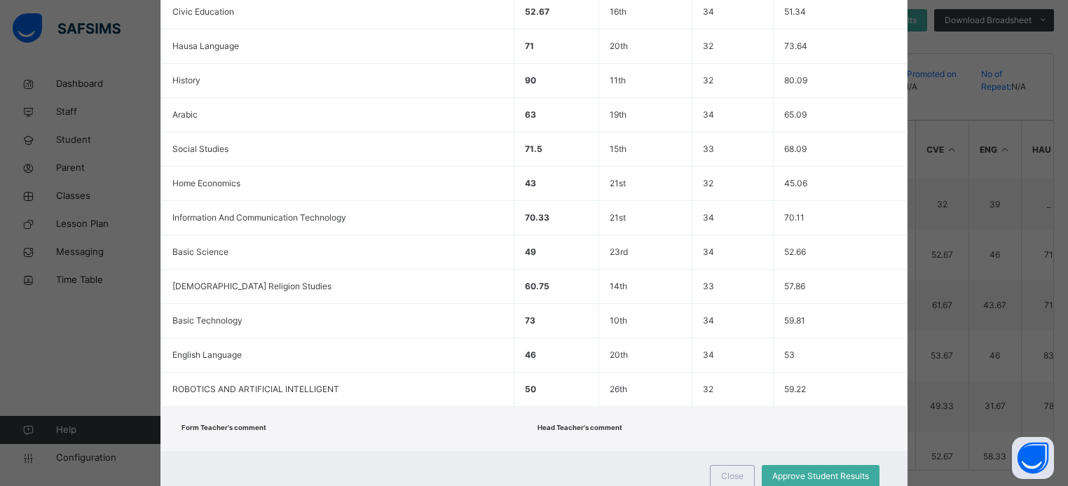
scroll to position [620, 0]
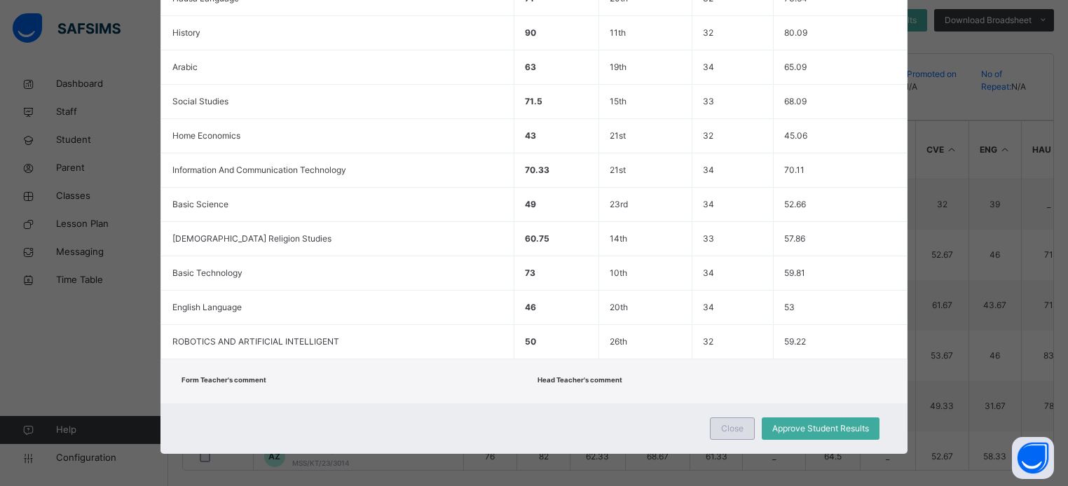
click at [740, 432] on div "Close" at bounding box center [732, 429] width 45 height 22
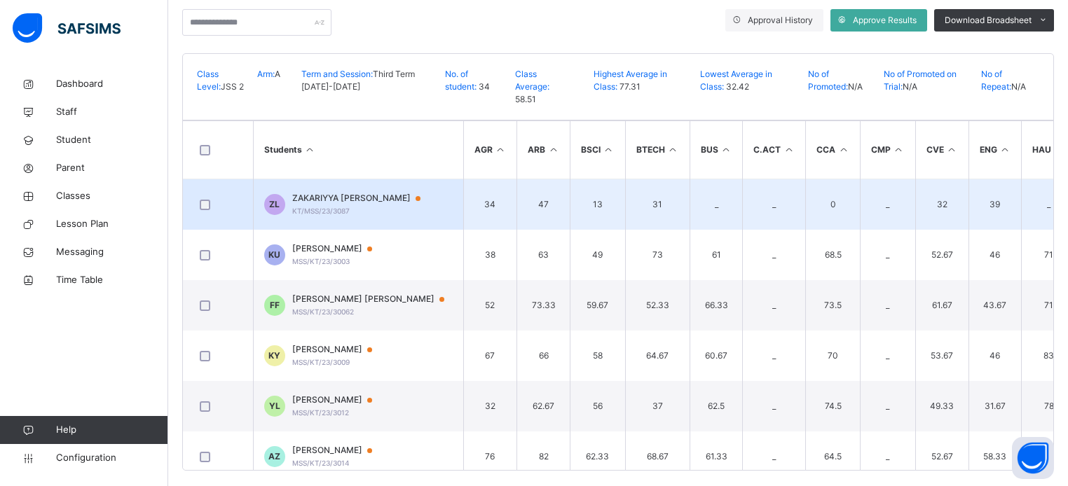
drag, startPoint x: 797, startPoint y: 209, endPoint x: 755, endPoint y: 213, distance: 42.2
click at [755, 213] on td "_" at bounding box center [774, 204] width 63 height 51
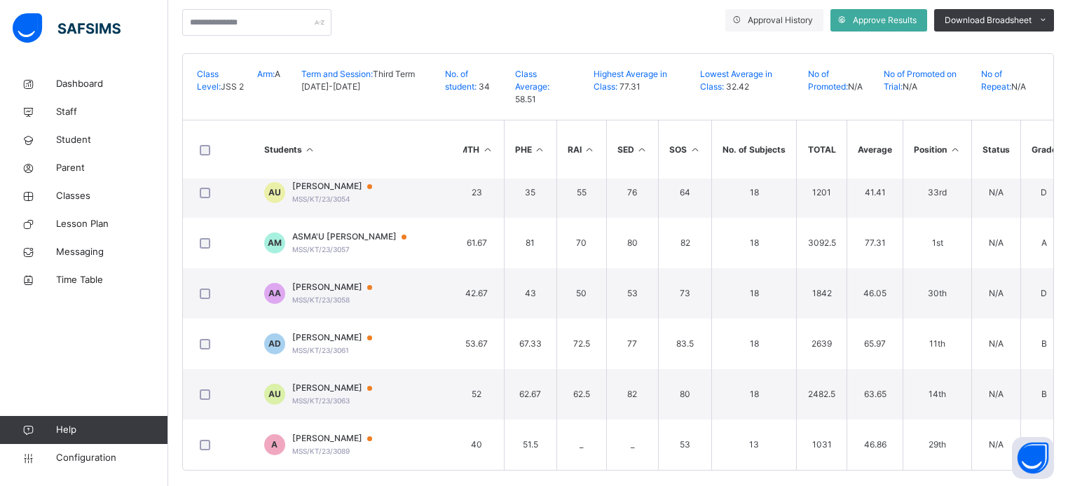
scroll to position [1429, 828]
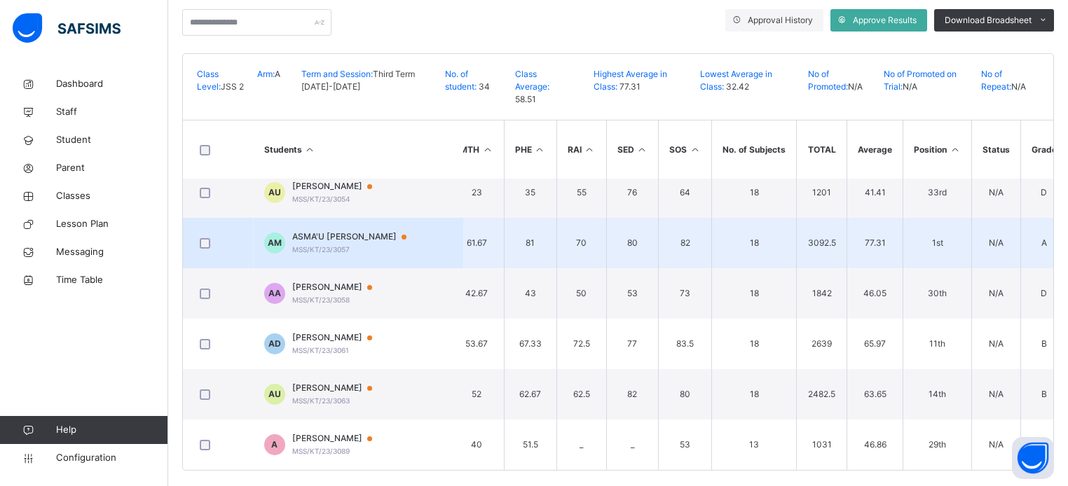
click at [847, 218] on td "77.31" at bounding box center [875, 243] width 56 height 50
click at [810, 218] on td "3092.5" at bounding box center [822, 243] width 50 height 50
click at [406, 230] on div "ASMA'U [PERSON_NAME] MSS/KT/23/3057" at bounding box center [356, 242] width 128 height 25
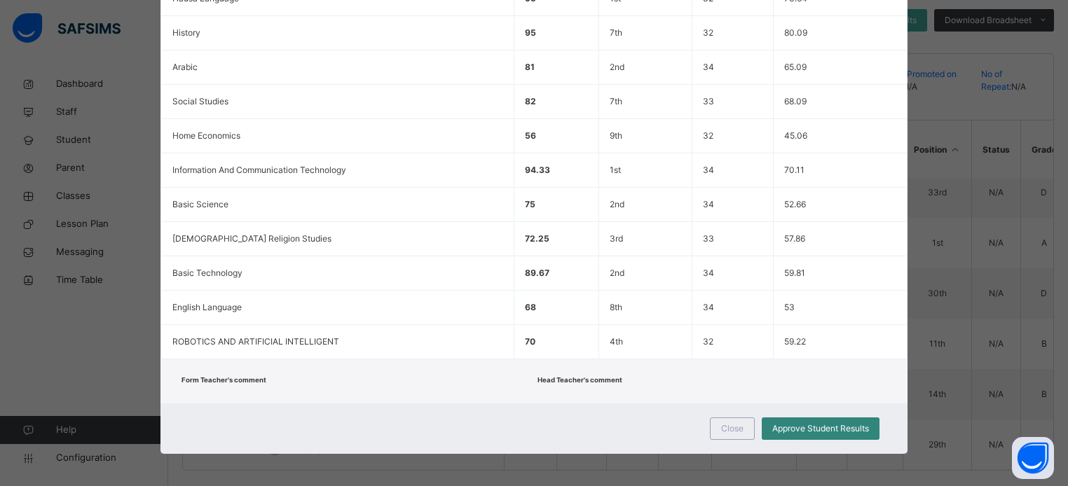
click at [790, 422] on span "Approve Student Results" at bounding box center [820, 428] width 97 height 13
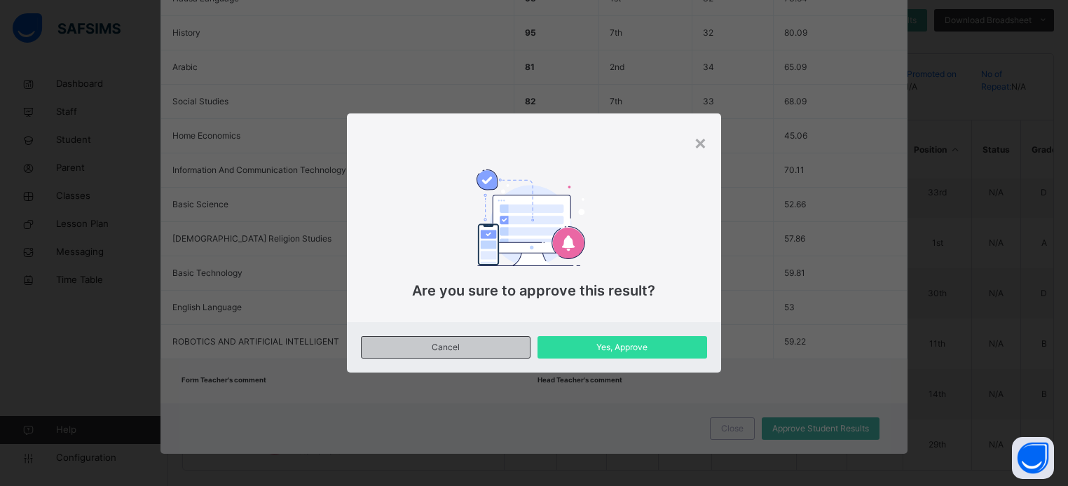
click at [477, 348] on span "Cancel" at bounding box center [445, 347] width 147 height 13
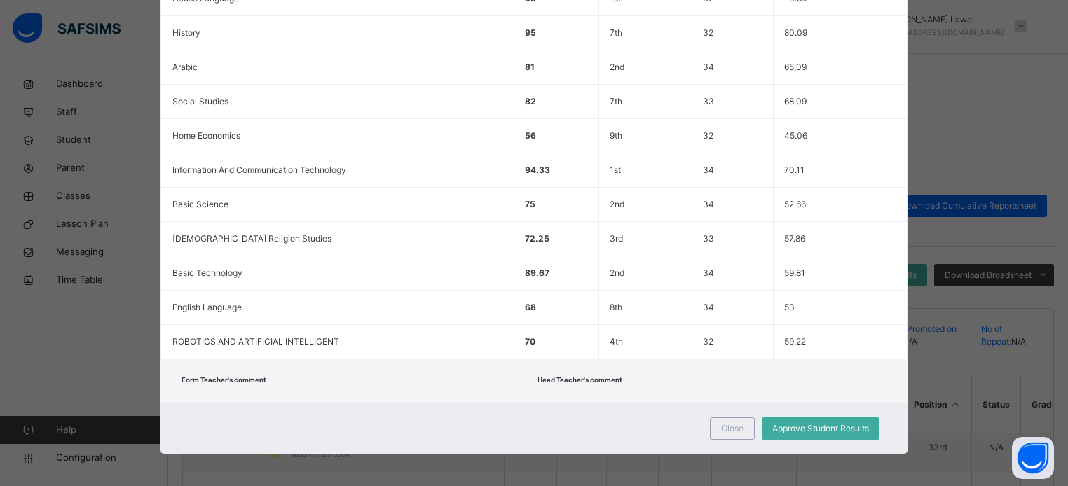
scroll to position [0, 0]
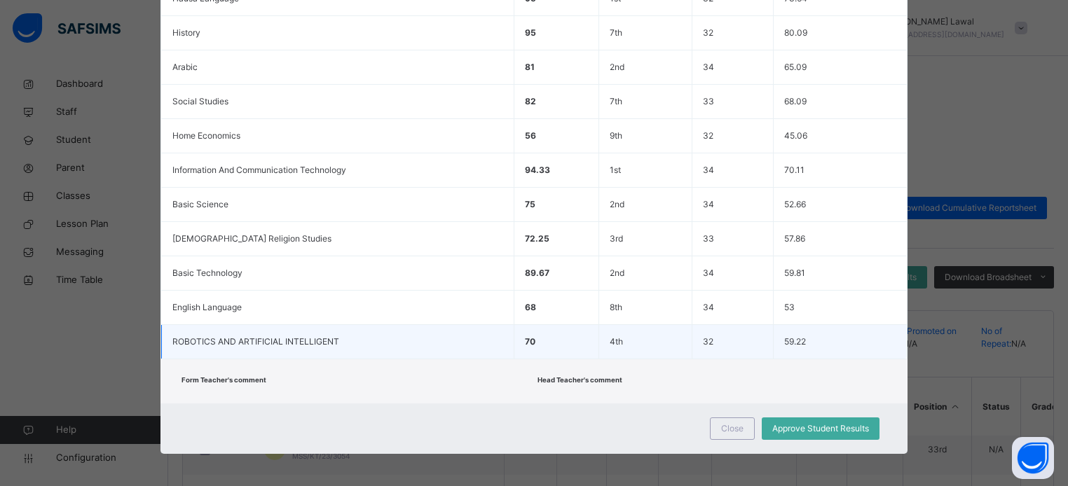
click at [471, 331] on td "ROBOTICS AND ARTIFICIAL INTELLIGENT" at bounding box center [337, 342] width 352 height 34
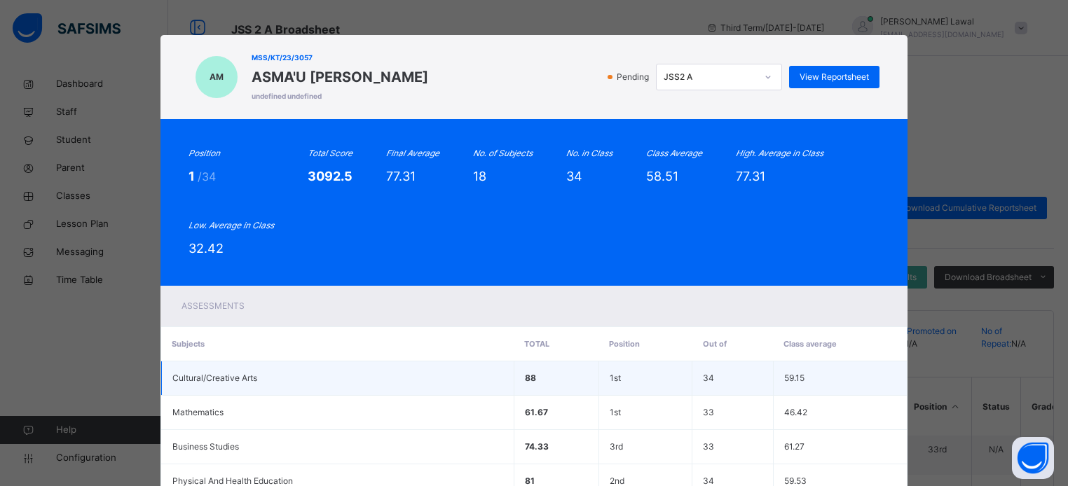
click at [568, 388] on td "88" at bounding box center [556, 379] width 85 height 34
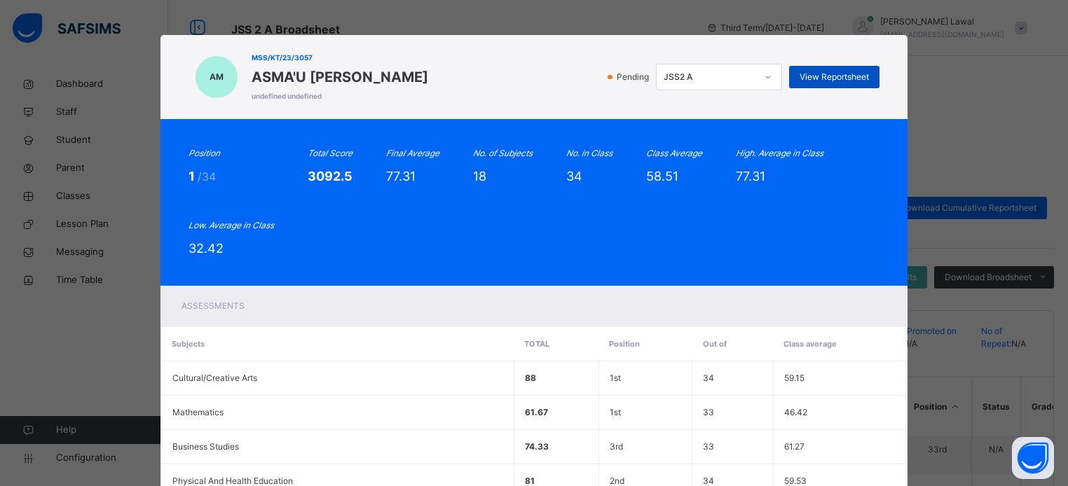
click at [813, 79] on span "View Reportsheet" at bounding box center [833, 77] width 69 height 13
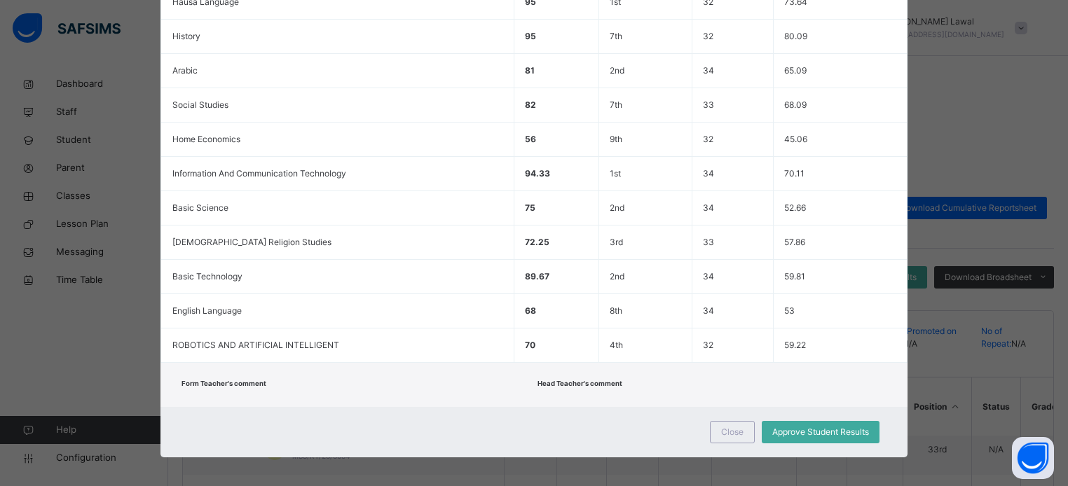
scroll to position [620, 0]
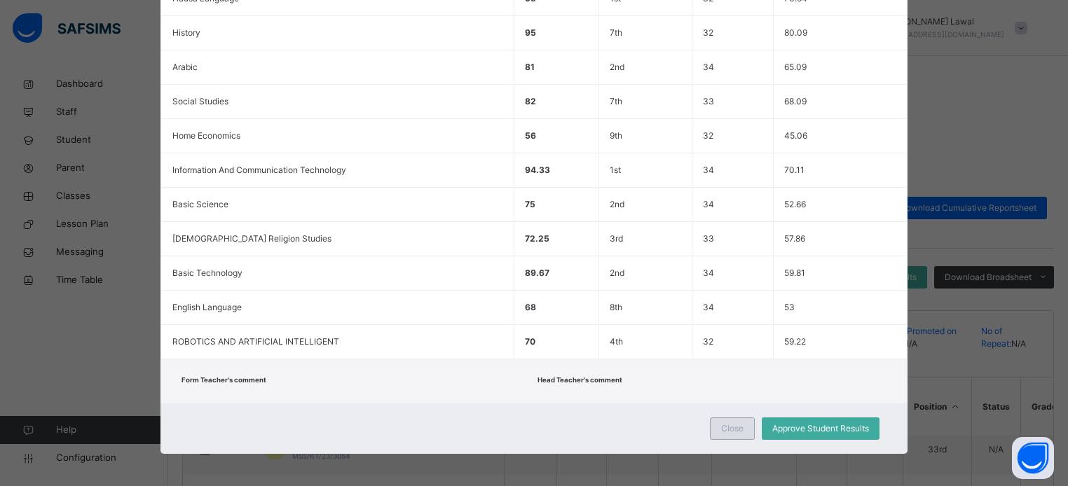
click at [729, 426] on span "Close" at bounding box center [732, 428] width 22 height 13
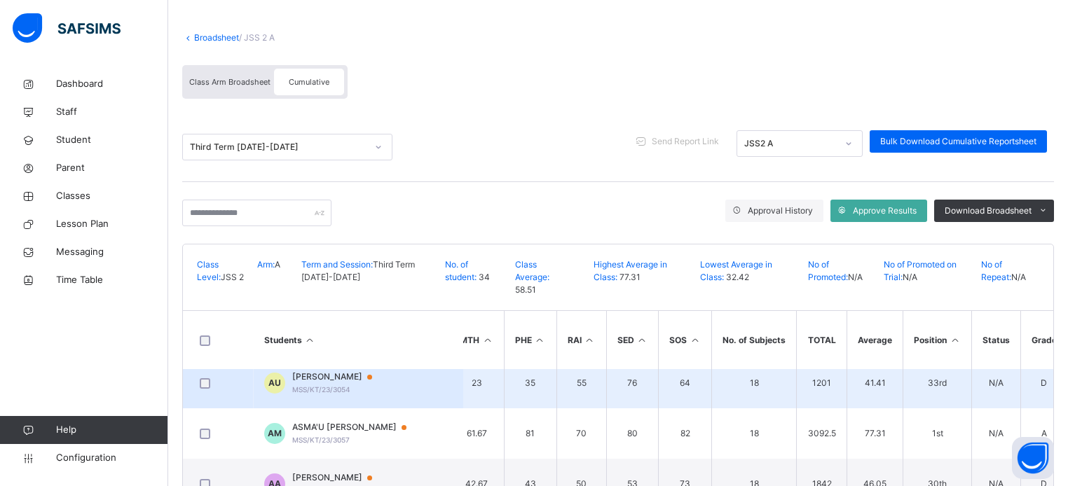
scroll to position [0, 0]
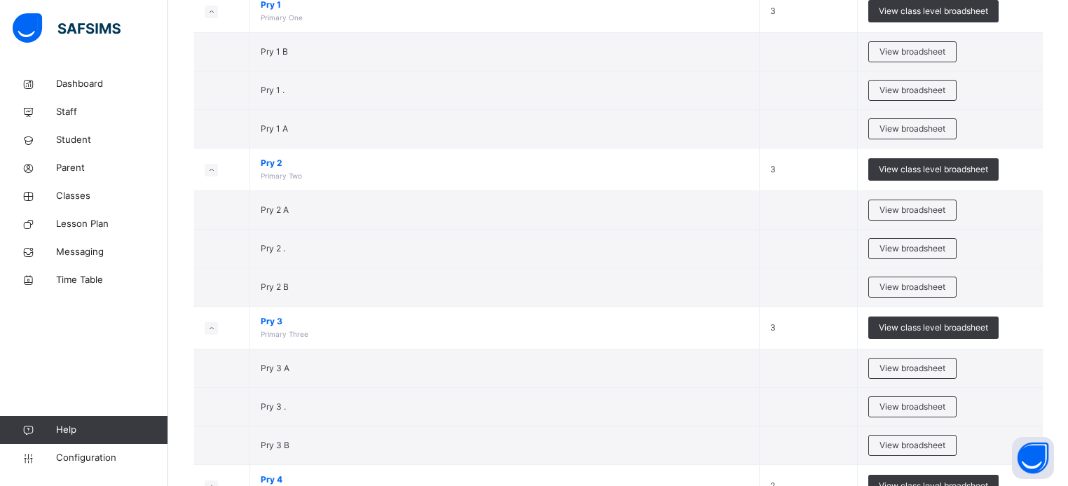
scroll to position [336, 0]
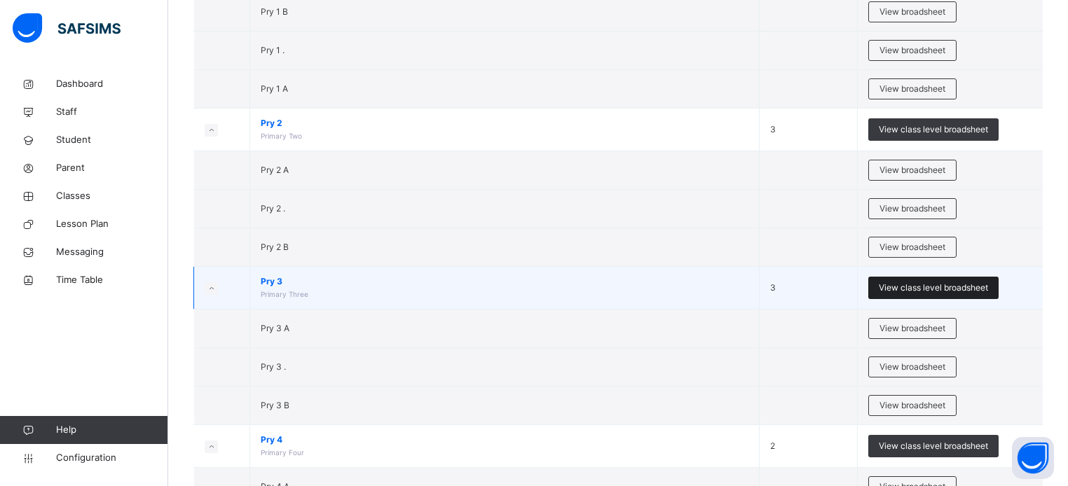
click at [915, 295] on div "View class level broadsheet" at bounding box center [933, 288] width 130 height 22
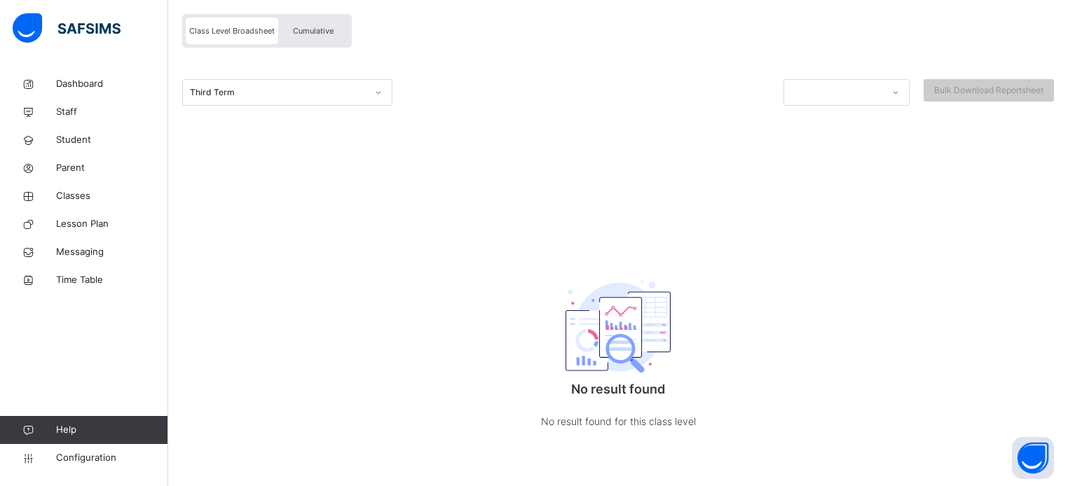
scroll to position [132, 0]
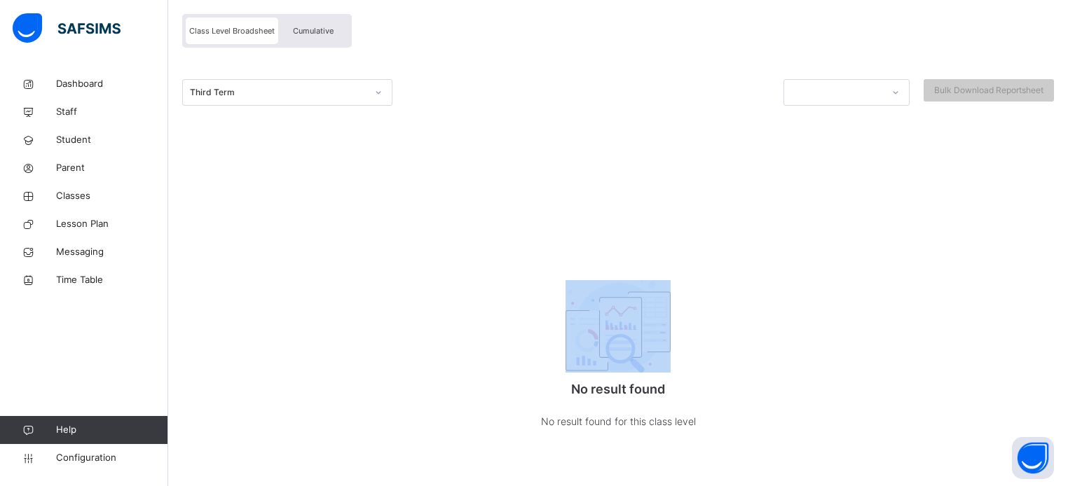
click at [915, 295] on div "Broadsheet / Pry 3 Broadsheet Class Level Broadsheet Cumulative Third Term Bulk…" at bounding box center [618, 212] width 900 height 548
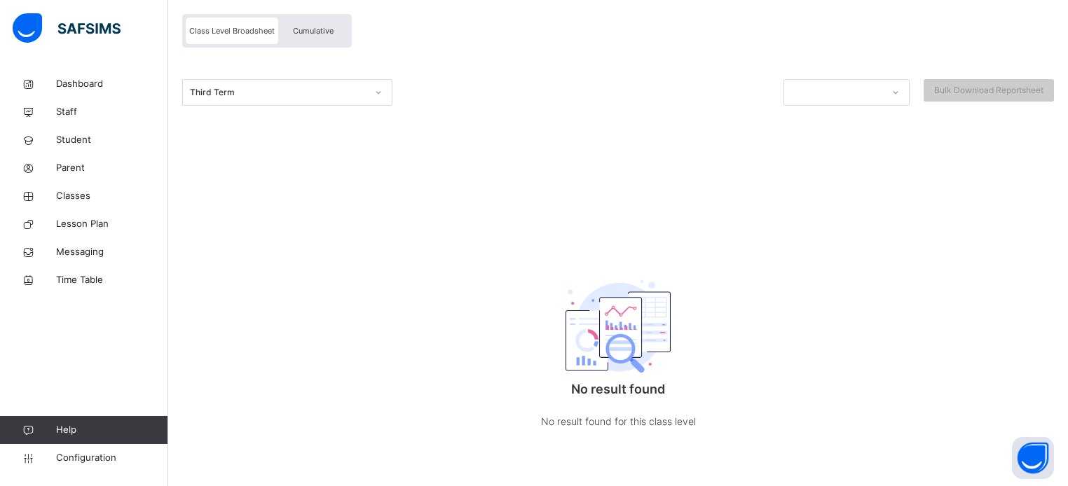
click at [379, 92] on icon at bounding box center [378, 92] width 8 height 14
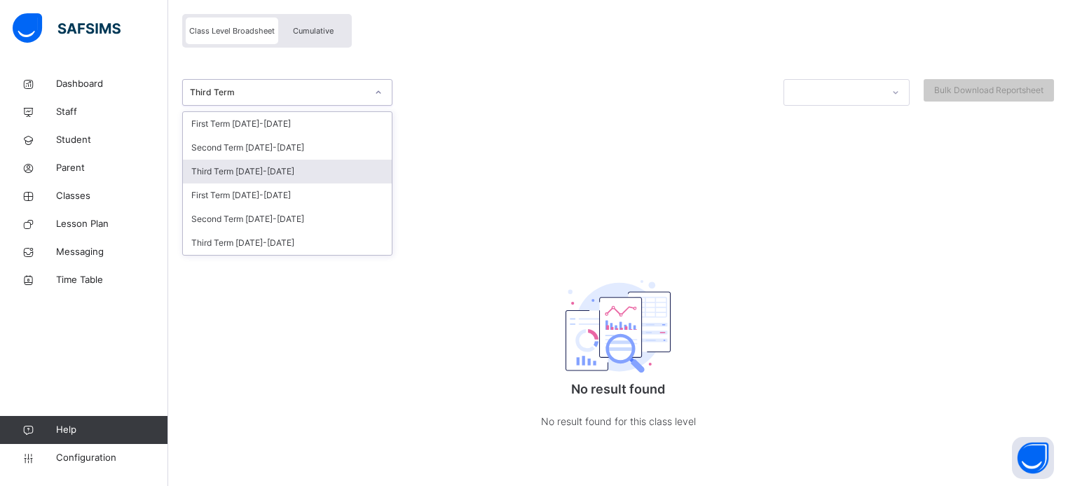
click at [285, 172] on div "Third Term [DATE]-[DATE]" at bounding box center [287, 172] width 209 height 24
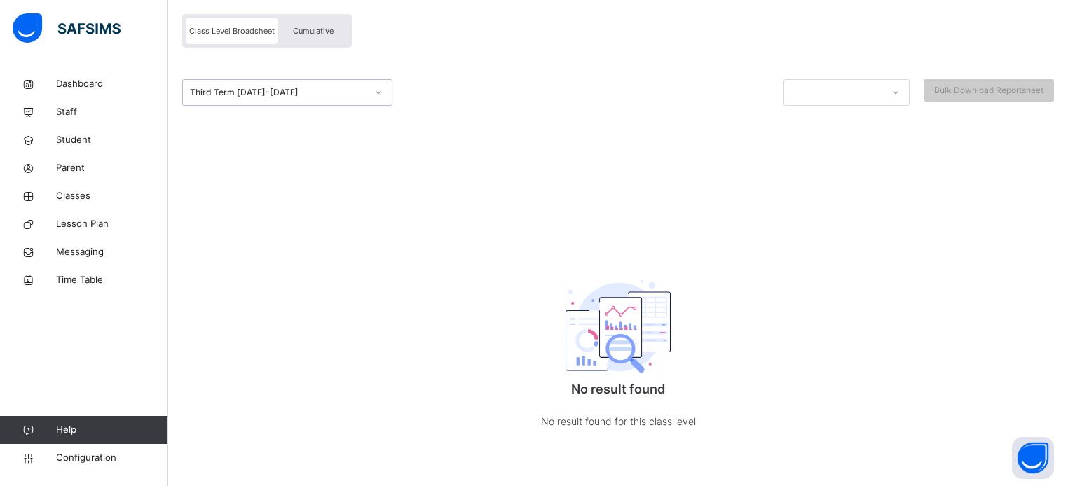
click at [374, 91] on icon at bounding box center [378, 92] width 8 height 14
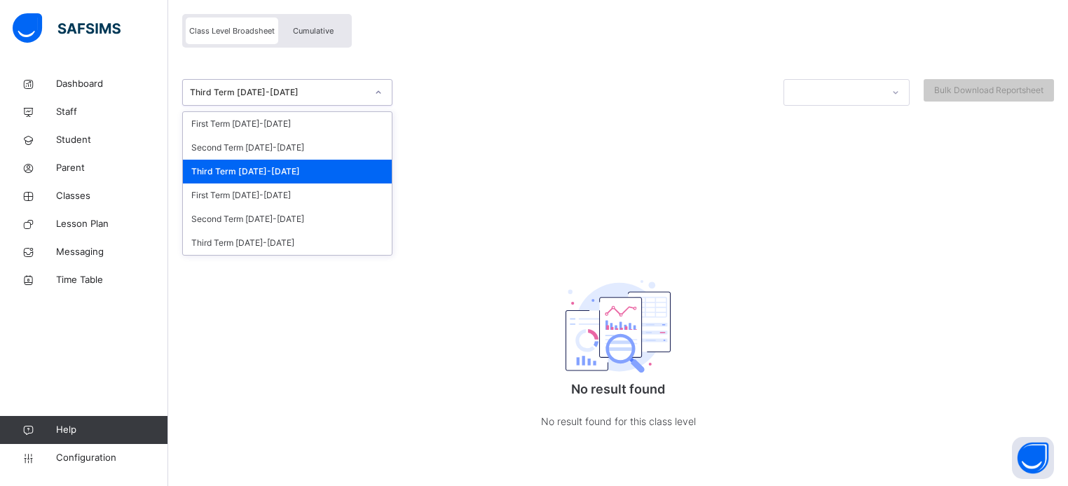
click at [283, 169] on div "Third Term [DATE]-[DATE]" at bounding box center [287, 172] width 209 height 24
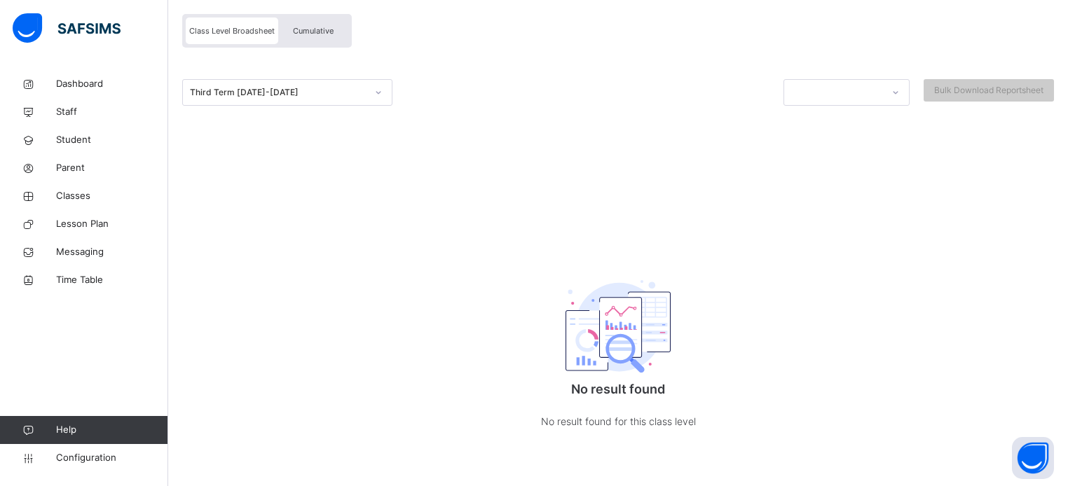
click at [283, 169] on div "Broadsheet / Pry 3 Broadsheet Class Level Broadsheet Cumulative Third Term [DAT…" at bounding box center [618, 212] width 900 height 548
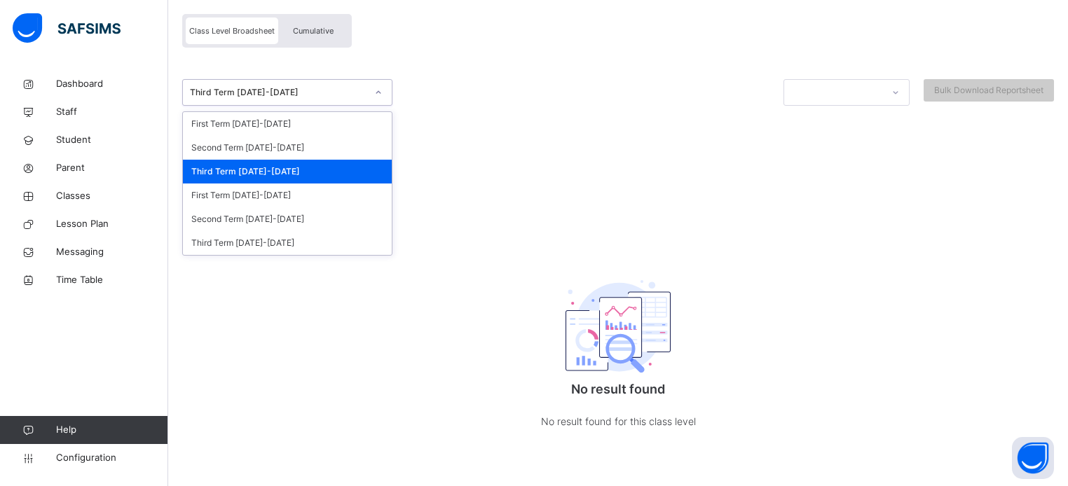
click at [380, 92] on icon at bounding box center [378, 92] width 8 height 14
click at [266, 128] on div "First Term [DATE]-[DATE]" at bounding box center [287, 124] width 209 height 24
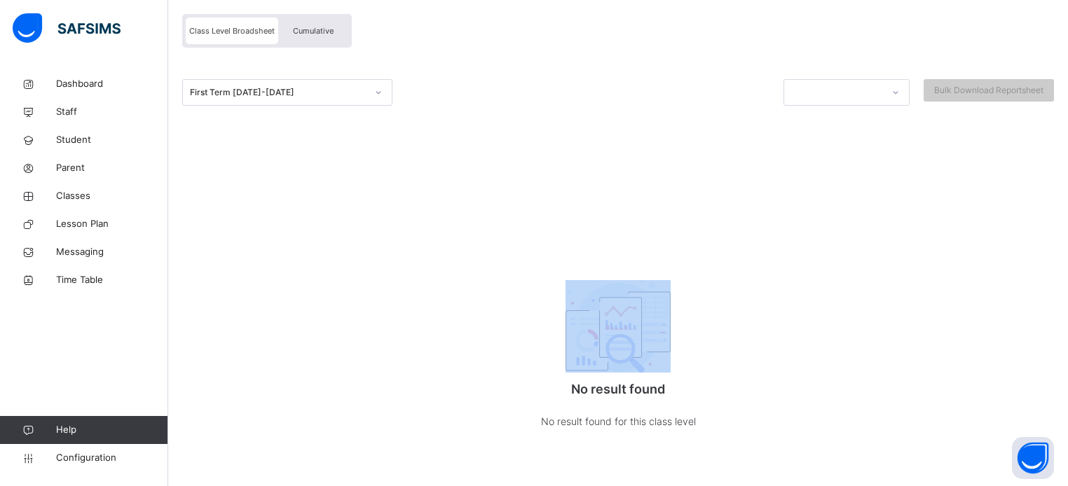
click at [266, 128] on div at bounding box center [618, 123] width 872 height 35
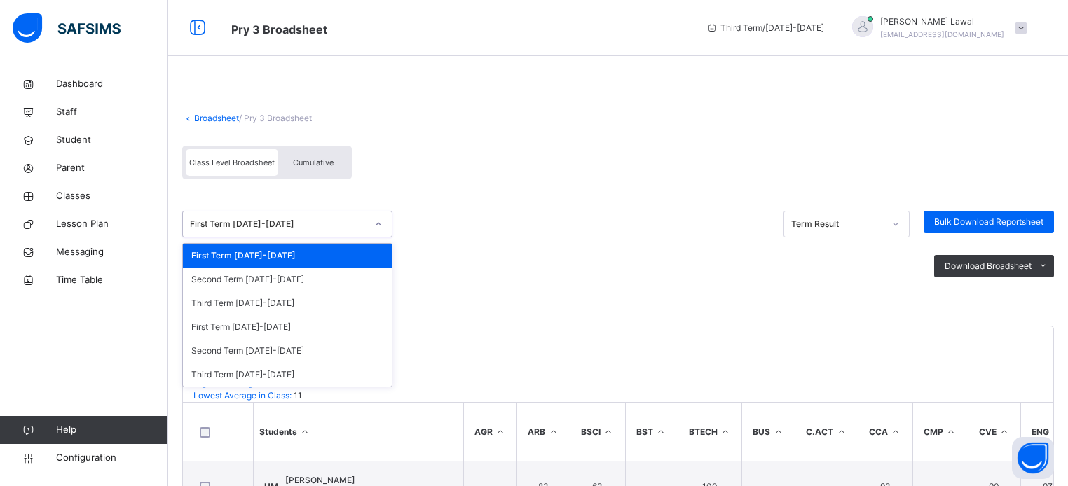
click at [381, 226] on icon at bounding box center [378, 224] width 8 height 14
click at [287, 304] on div "Third Term [DATE]-[DATE]" at bounding box center [287, 303] width 209 height 24
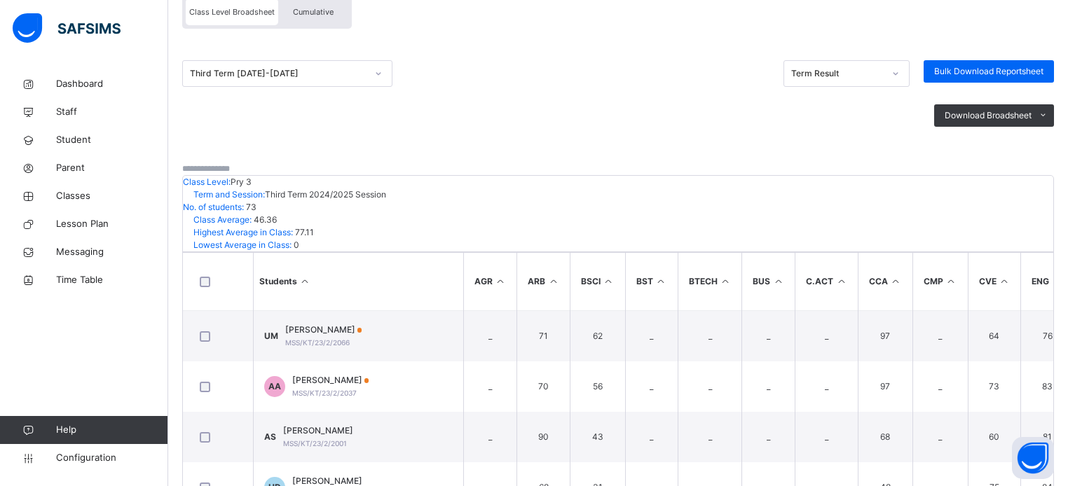
scroll to position [303, 0]
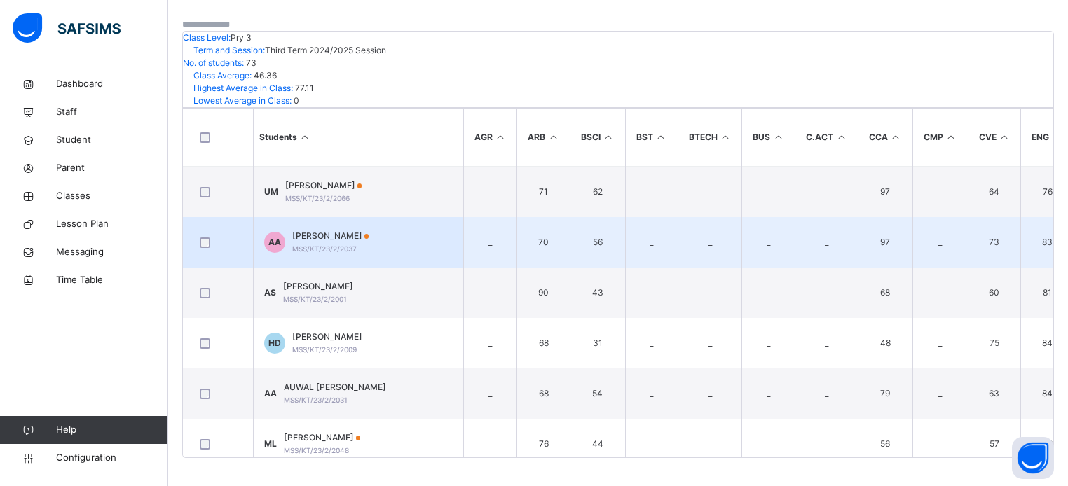
click at [708, 226] on td "_" at bounding box center [709, 242] width 64 height 50
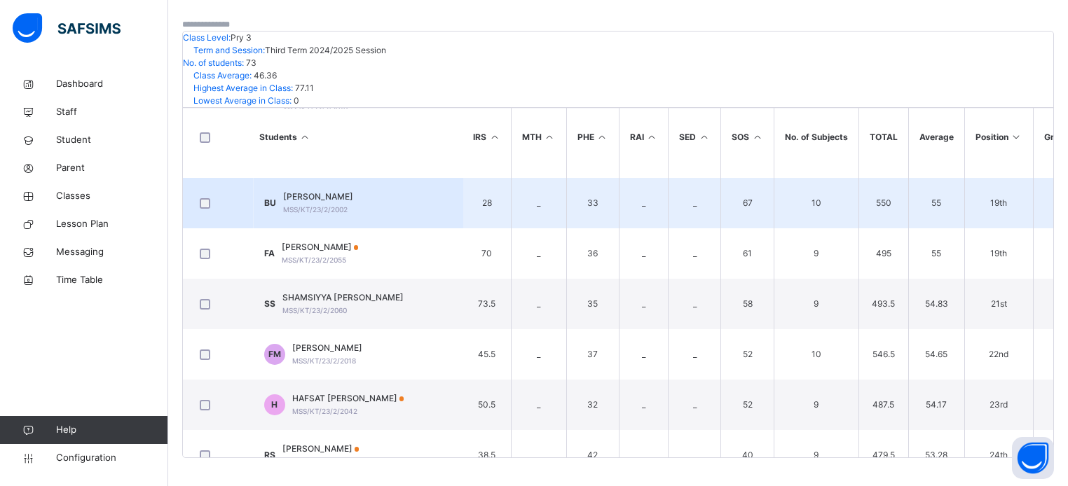
scroll to position [897, 831]
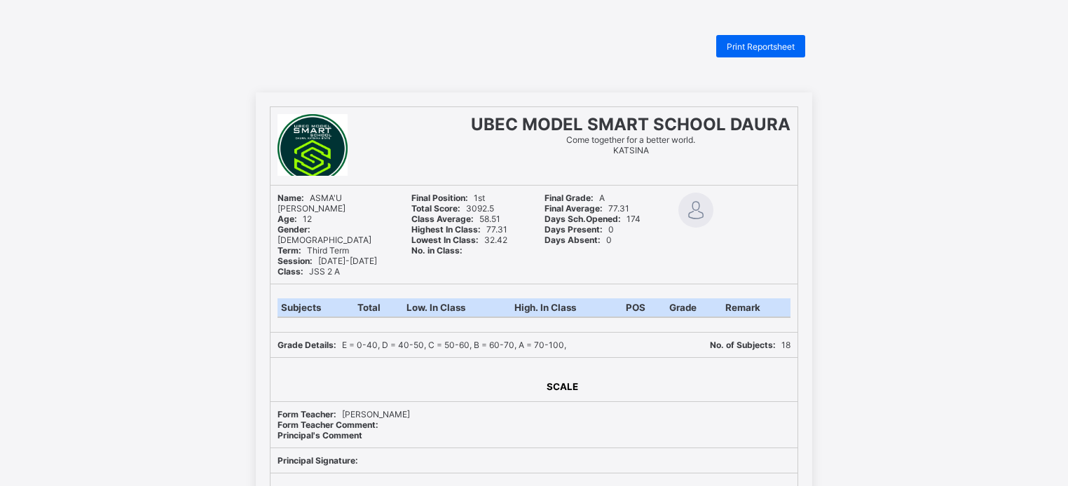
click at [429, 375] on div at bounding box center [400, 379] width 260 height 43
click at [425, 373] on div at bounding box center [400, 379] width 260 height 43
